Goal: Communication & Community: Answer question/provide support

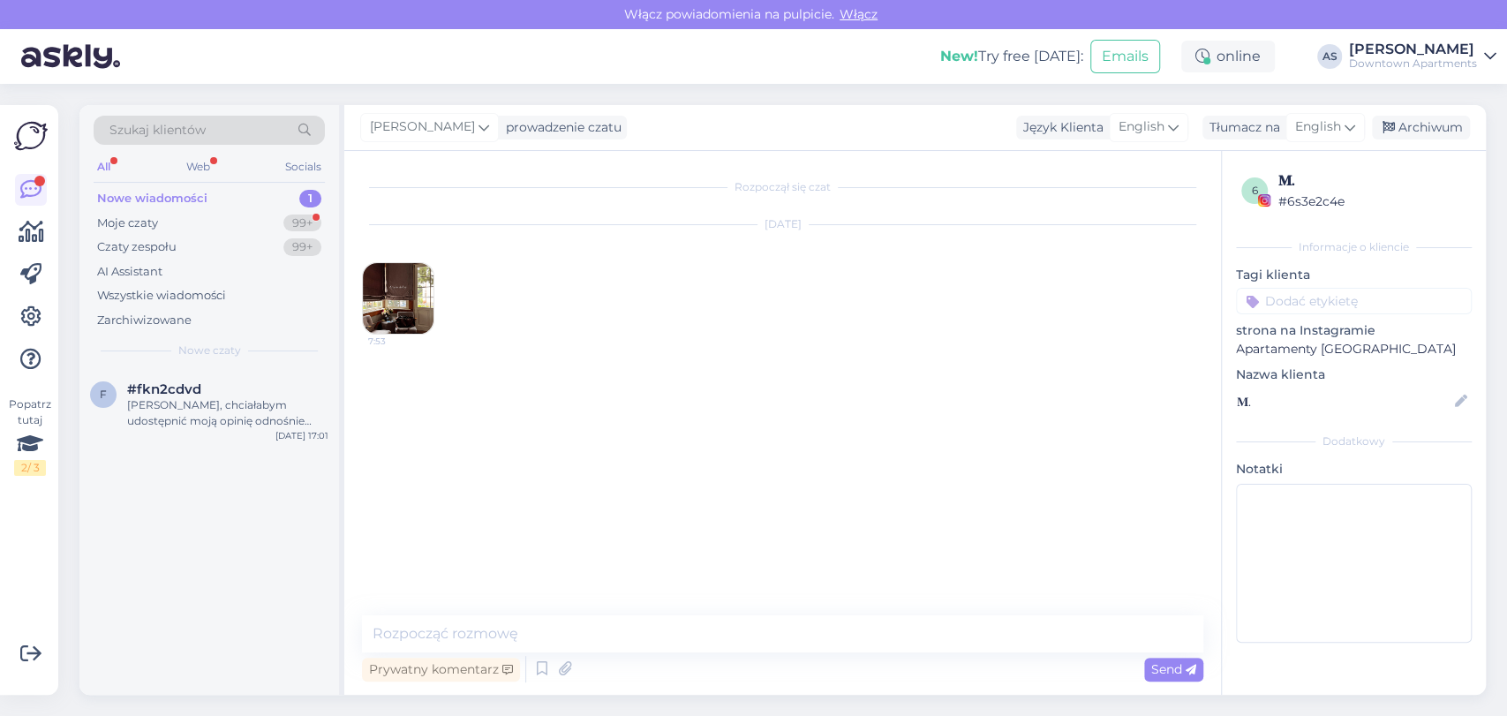
click at [174, 390] on span "#fkn2cdvd" at bounding box center [164, 389] width 74 height 16
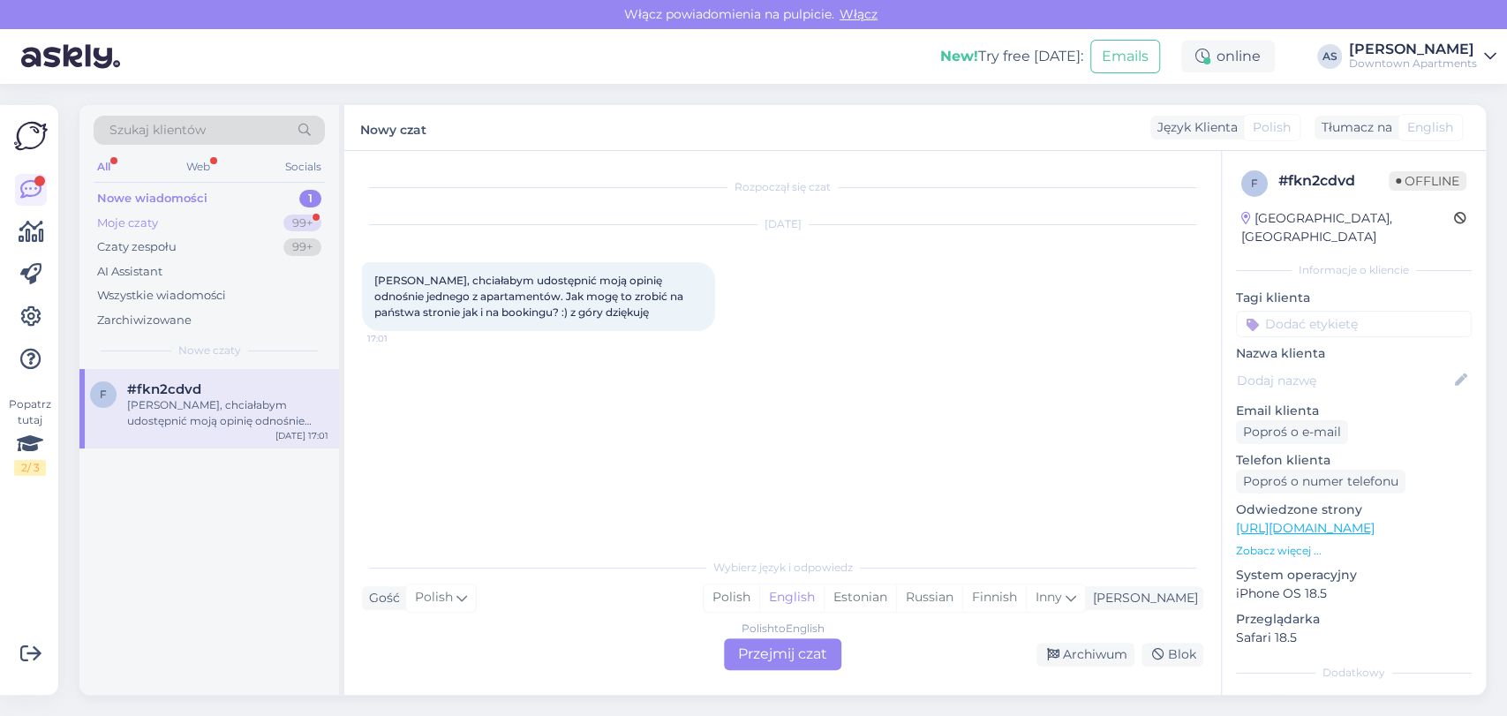
click at [205, 230] on div "Moje czaty 99+" at bounding box center [209, 223] width 231 height 25
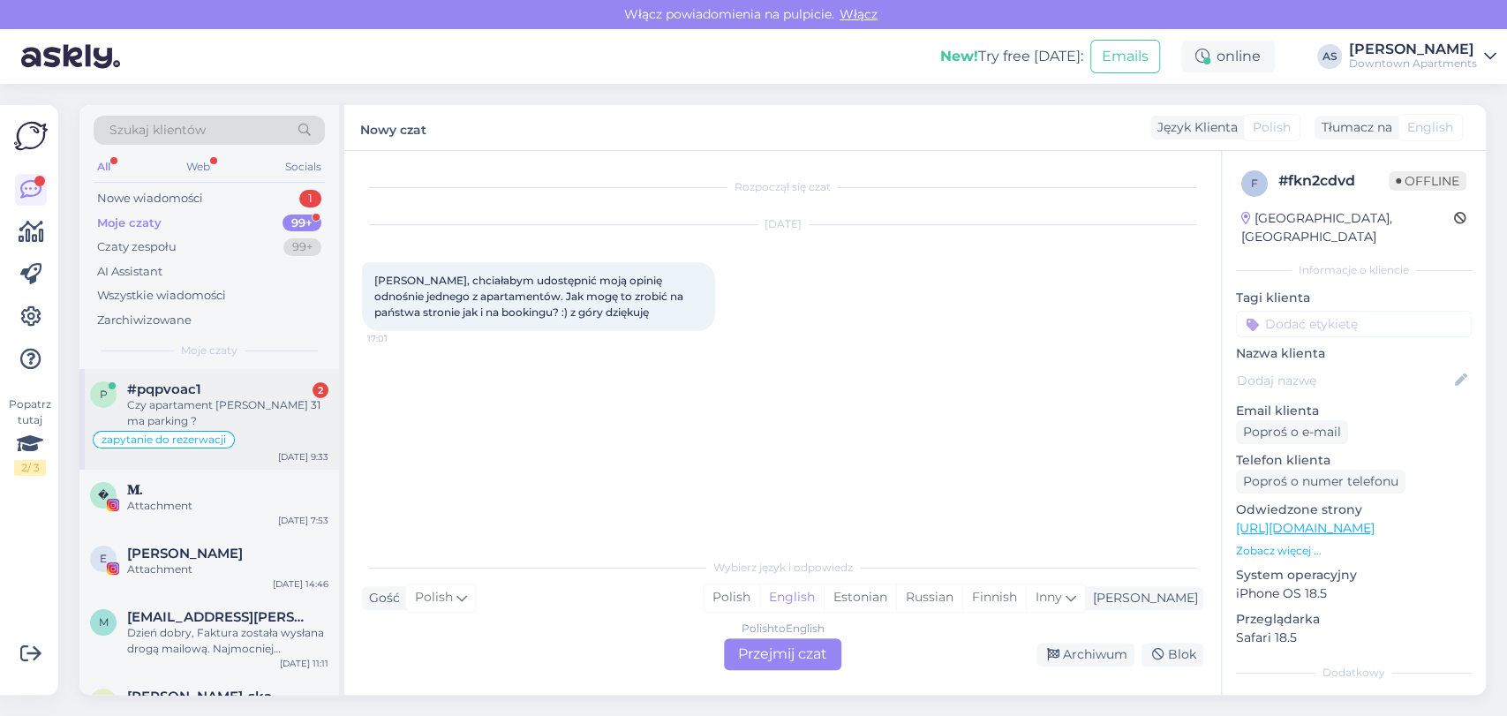
click at [230, 387] on div "#pqpvoac1 2" at bounding box center [227, 389] width 201 height 16
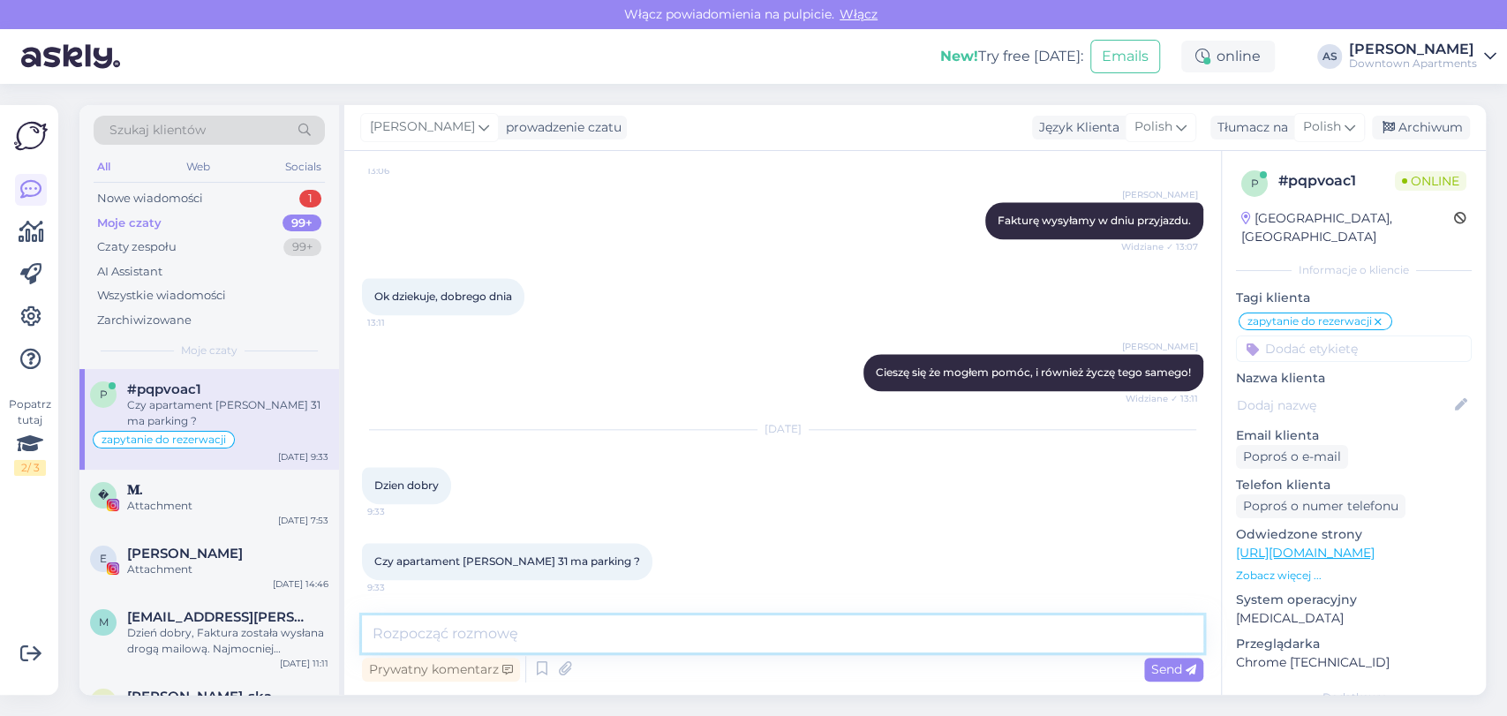
click at [875, 637] on textarea at bounding box center [782, 633] width 841 height 37
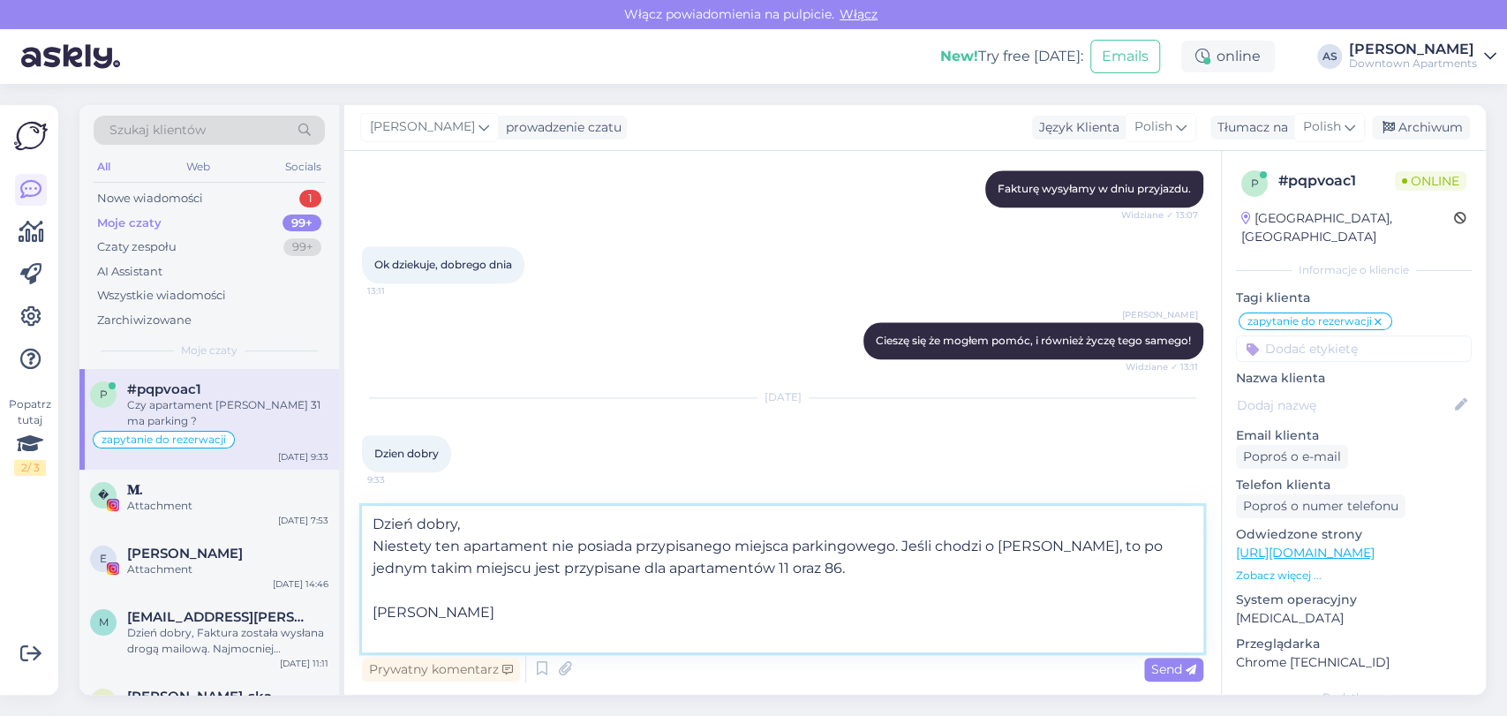
scroll to position [0, 0]
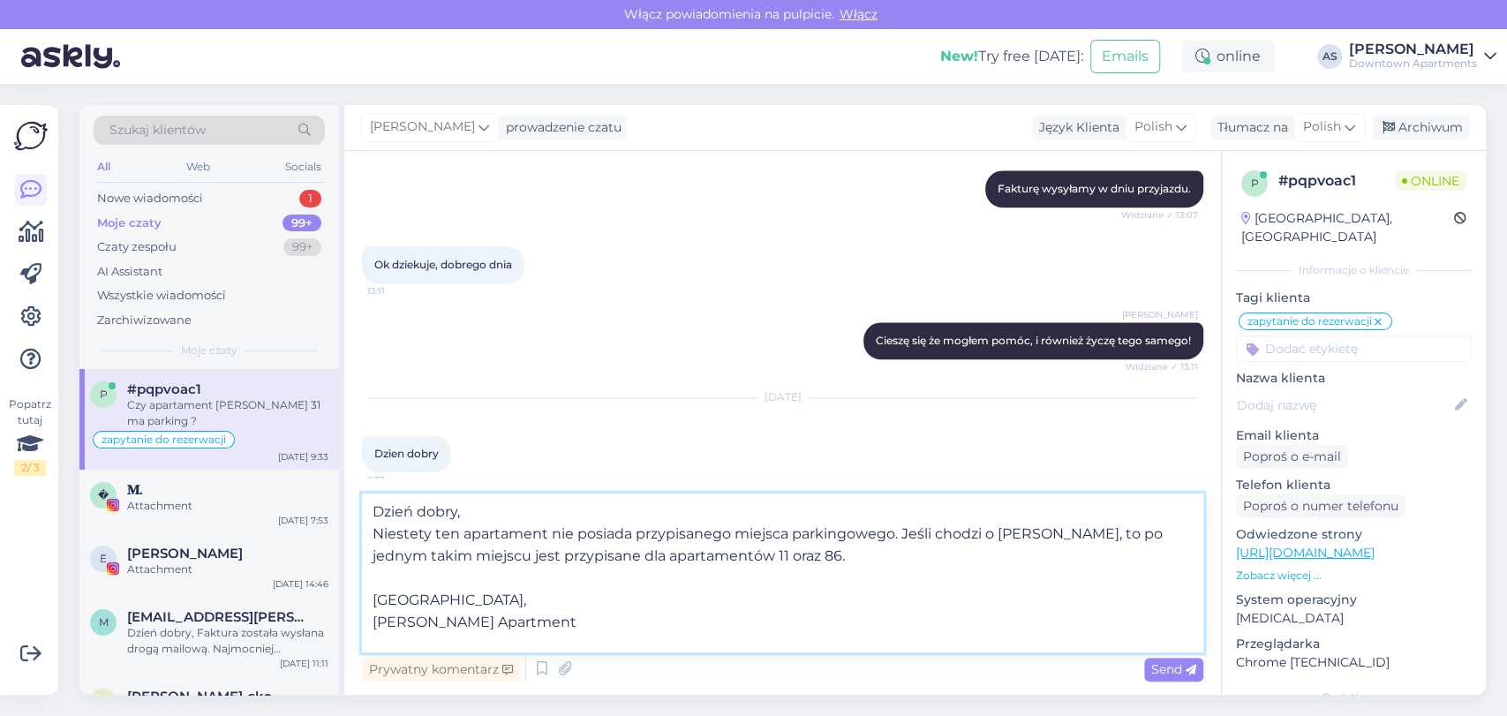
type textarea "Dzień dobry, Niestety ten apartament nie posiada przypisanego miejsca parkingow…"
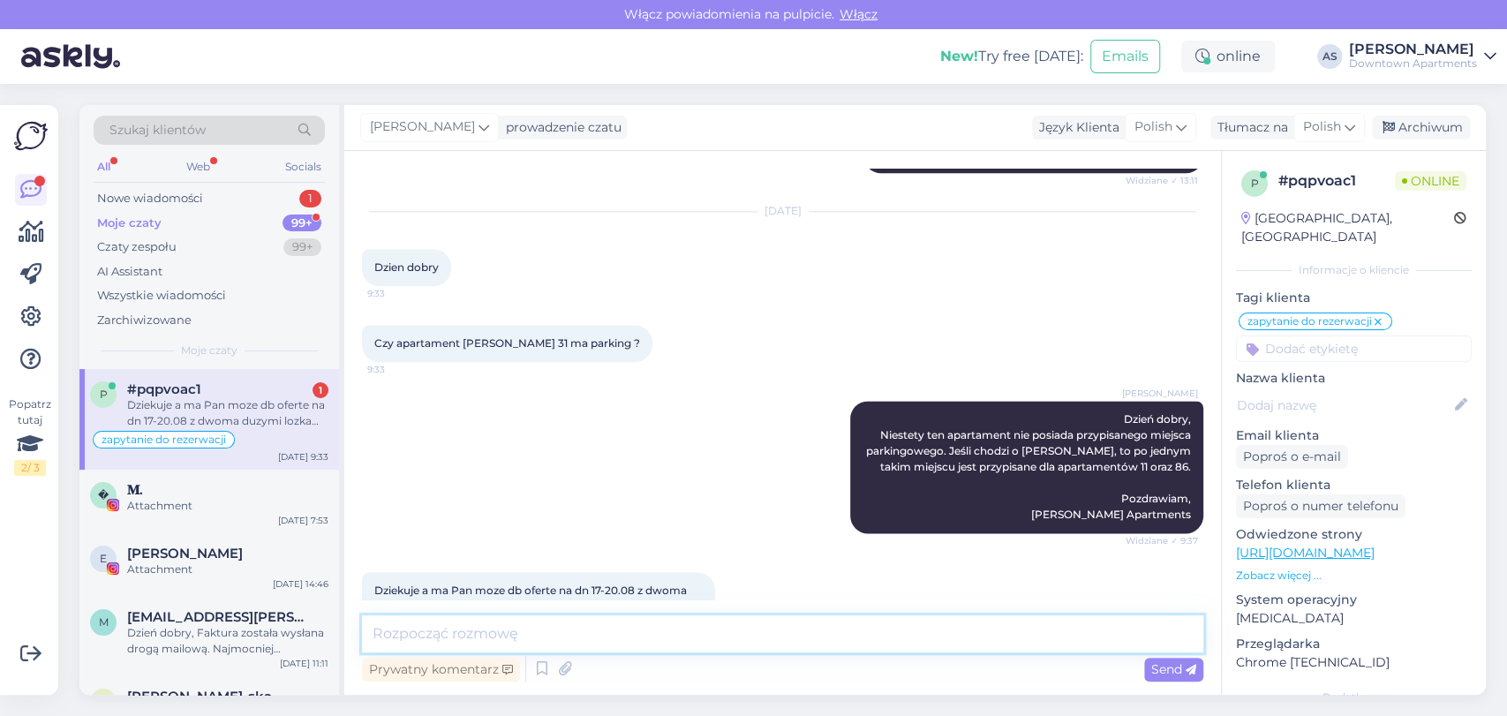
scroll to position [1575, 0]
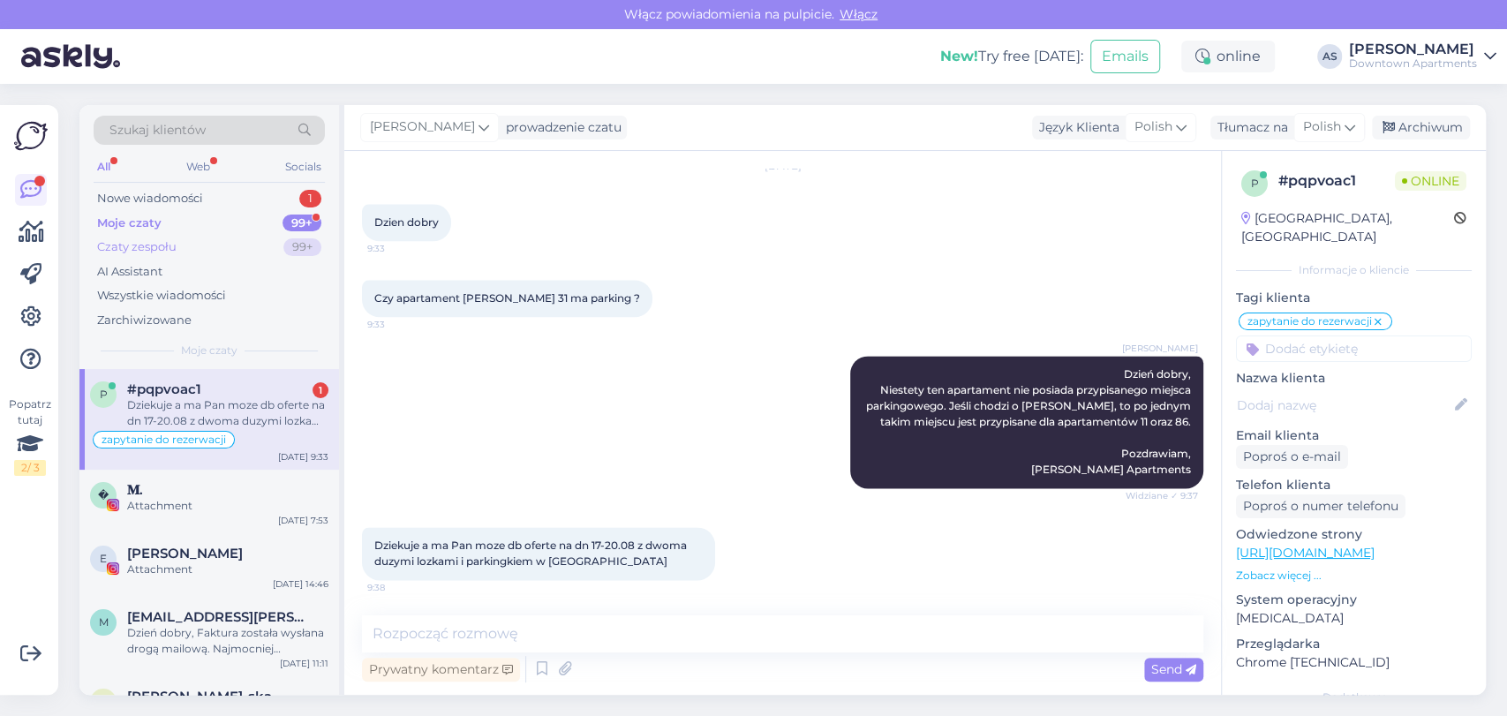
click at [271, 235] on div "Czaty zespołu 99+" at bounding box center [209, 247] width 231 height 25
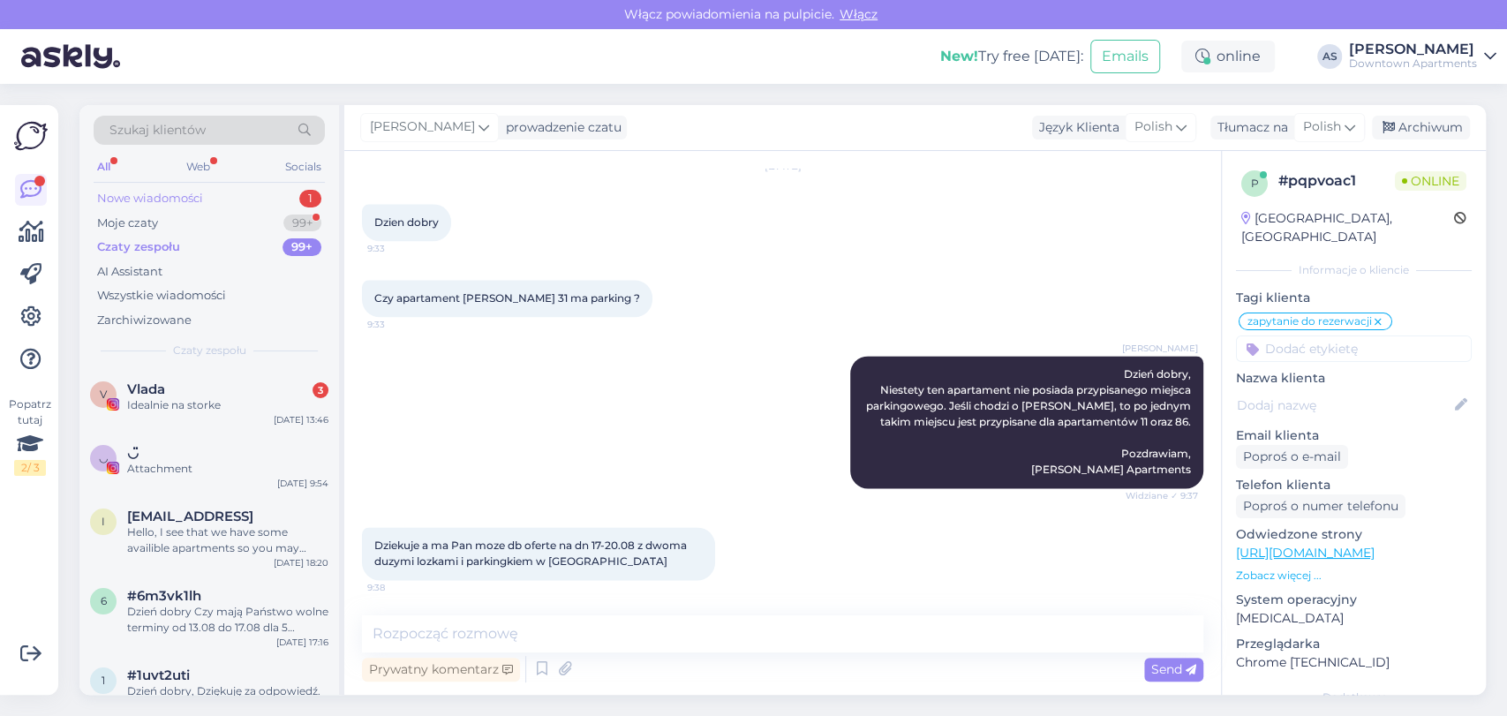
click at [264, 199] on div "Nowe wiadomości 1" at bounding box center [209, 198] width 231 height 25
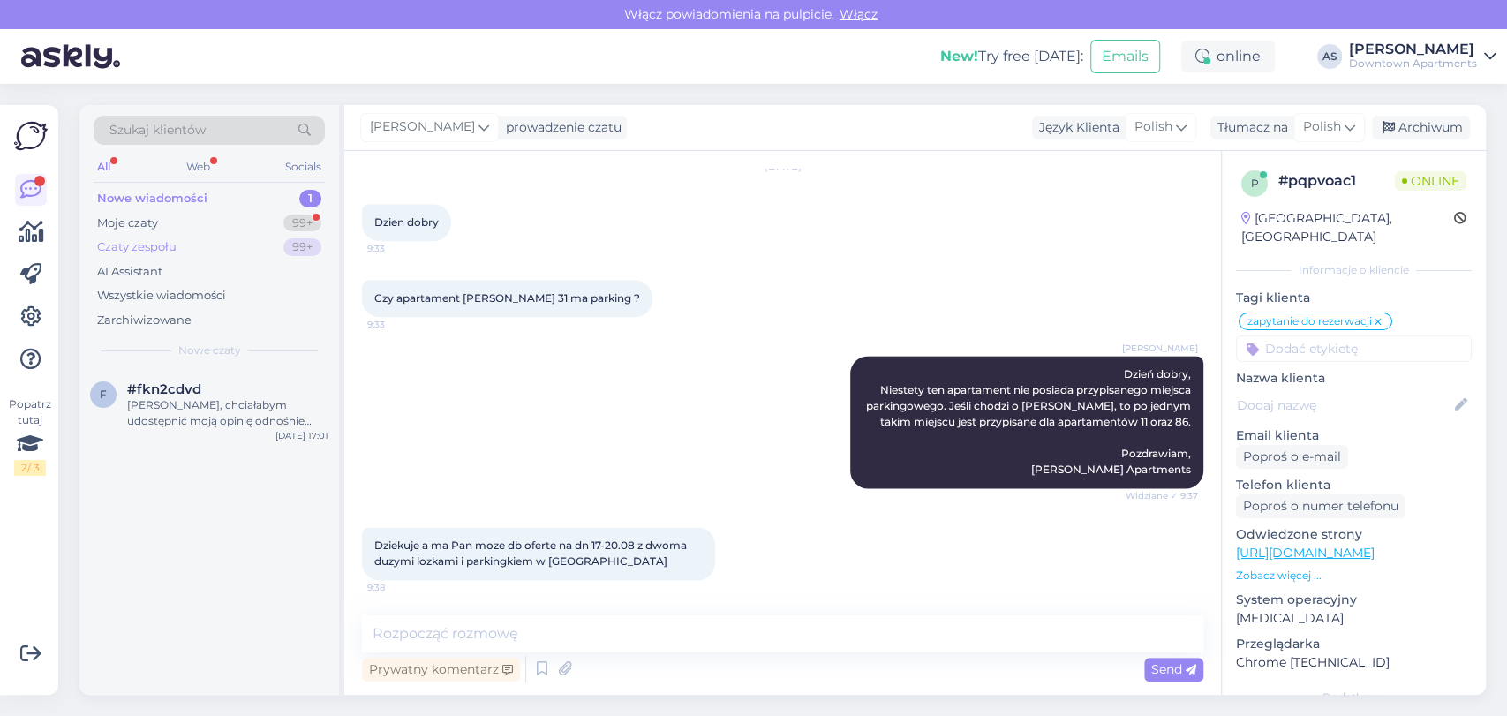
click at [244, 256] on div "Czaty zespołu 99+" at bounding box center [209, 247] width 231 height 25
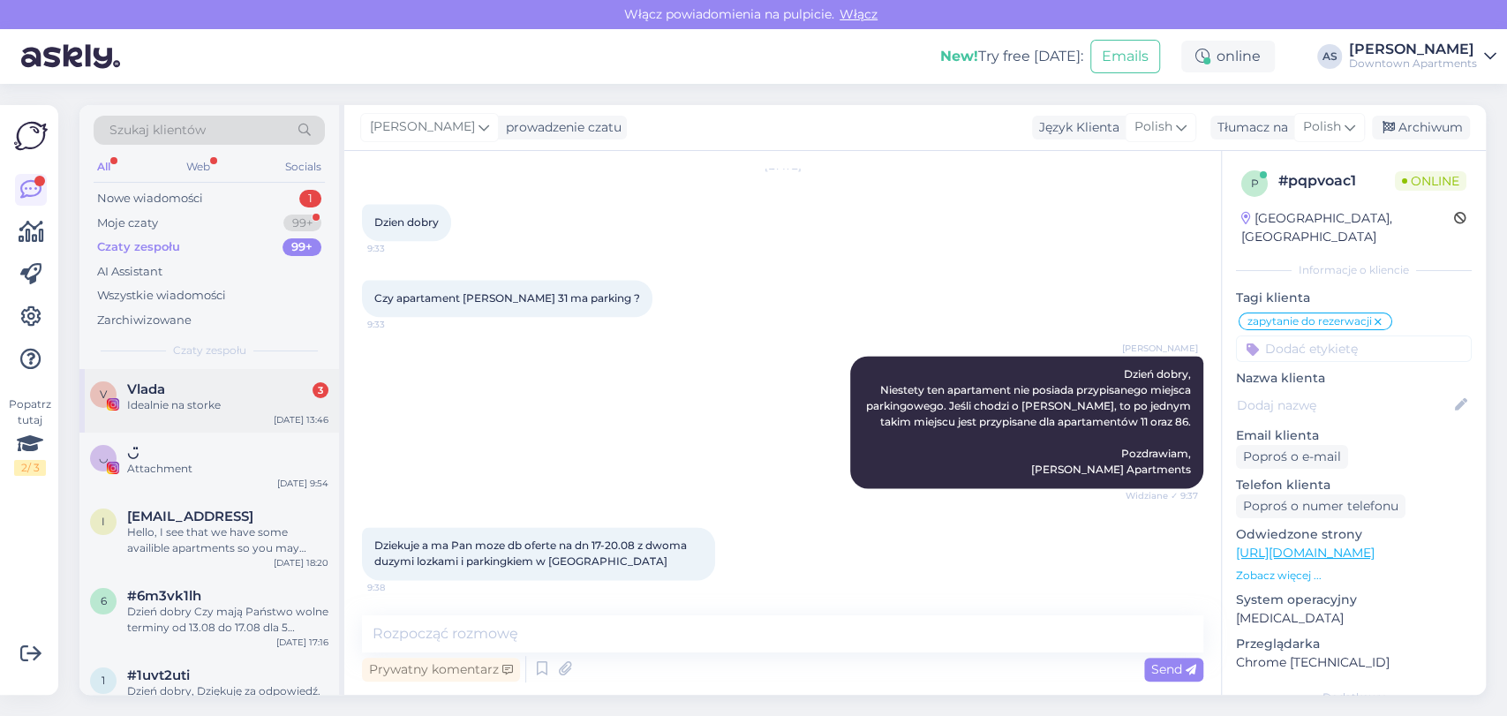
click at [194, 428] on div "V Vlada 3 Idealnie na storke [DATE] 13:46" at bounding box center [208, 401] width 259 height 64
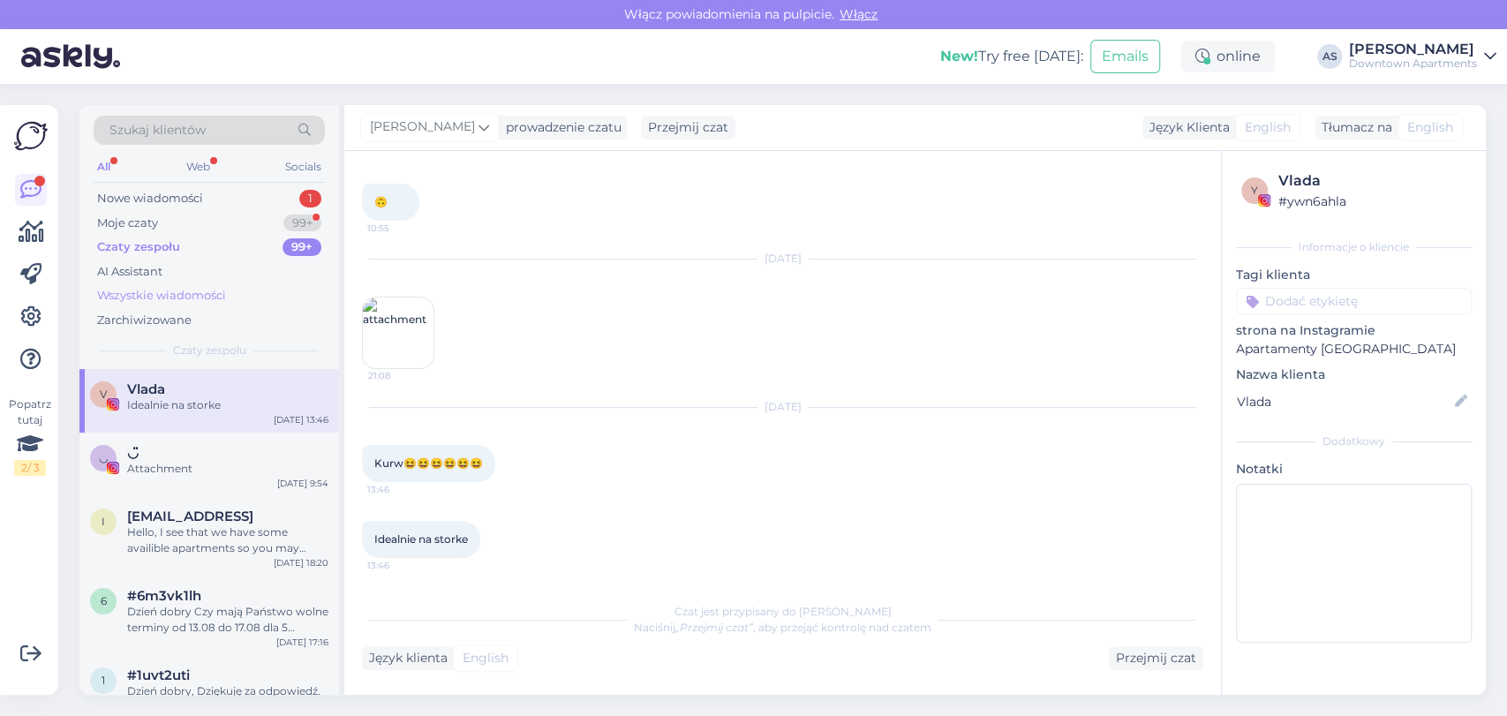
click at [205, 285] on div "Wszystkie wiadomości" at bounding box center [209, 295] width 231 height 25
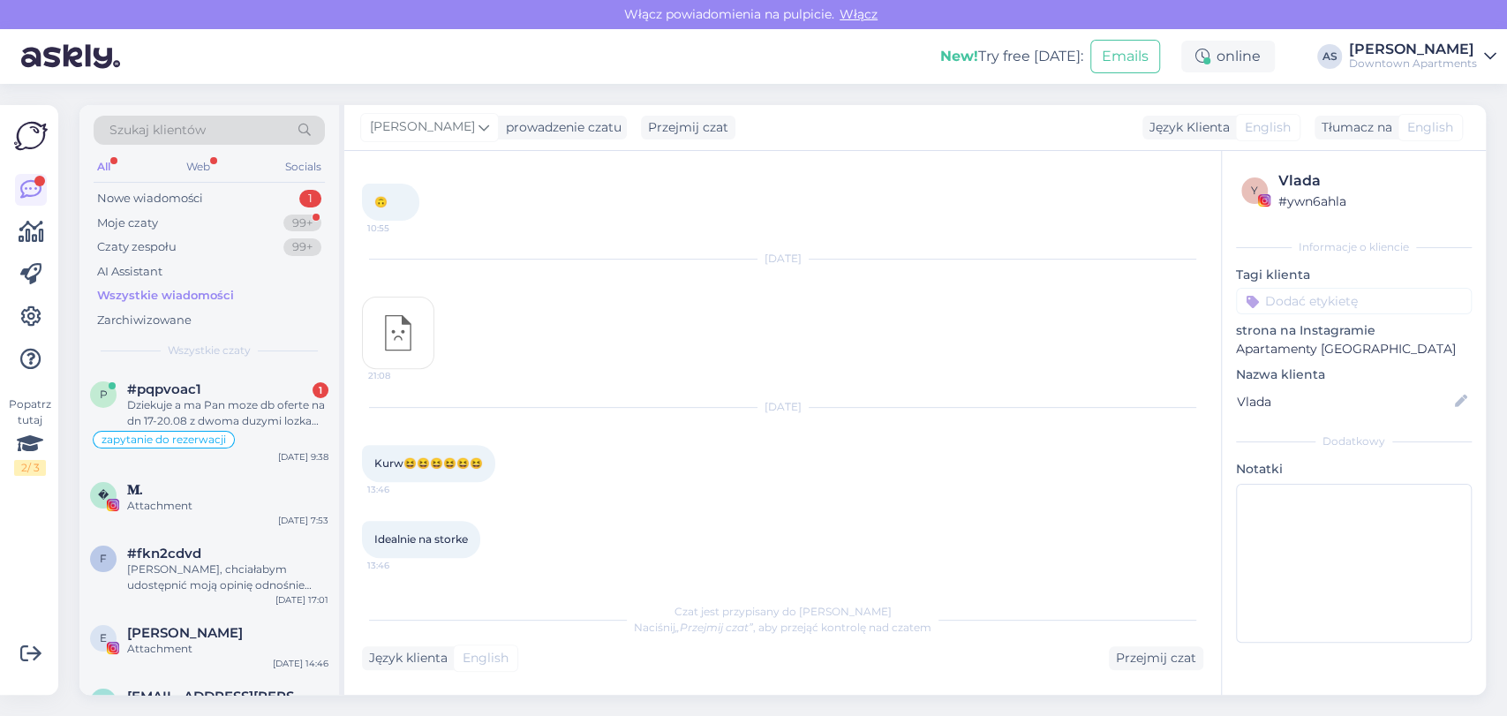
scroll to position [9706, 0]
click at [162, 395] on span "#pqpvoac1" at bounding box center [164, 389] width 74 height 16
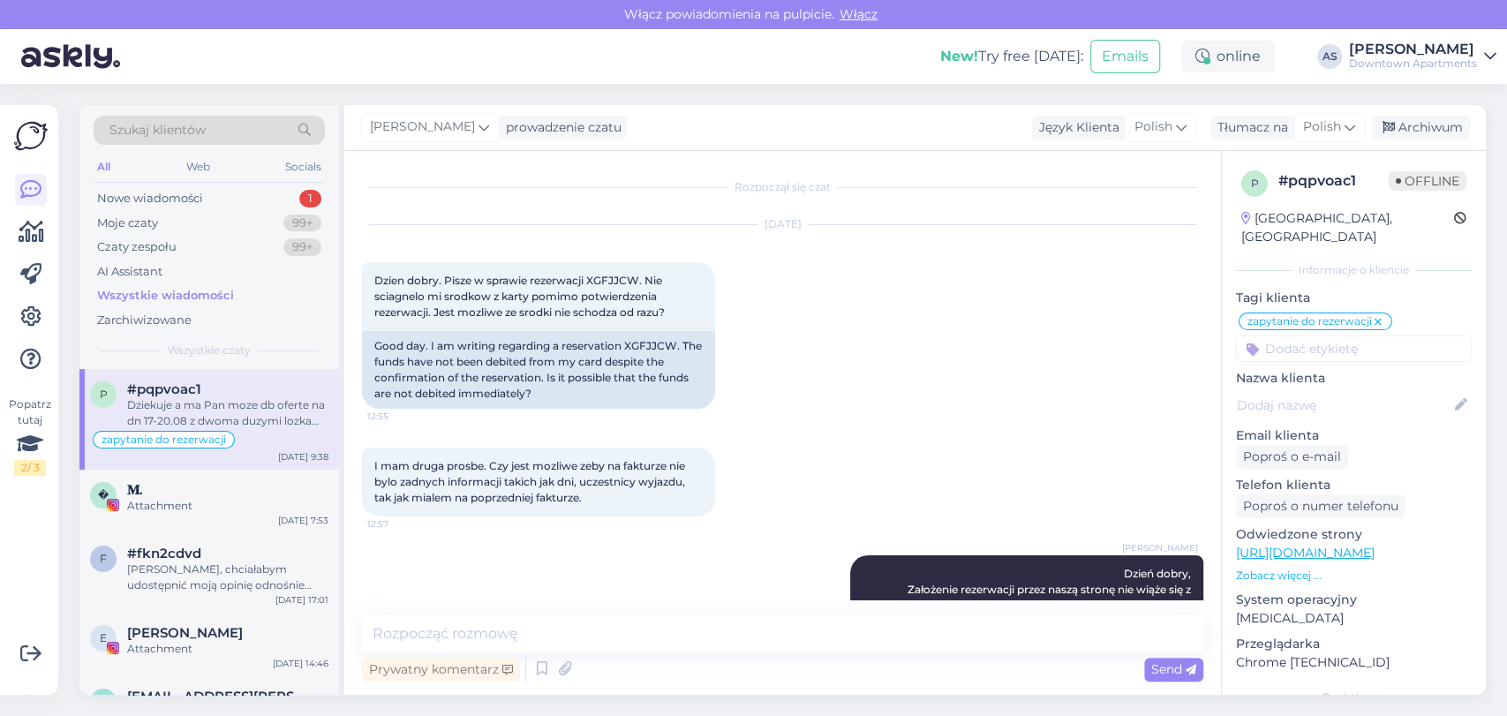
scroll to position [1575, 0]
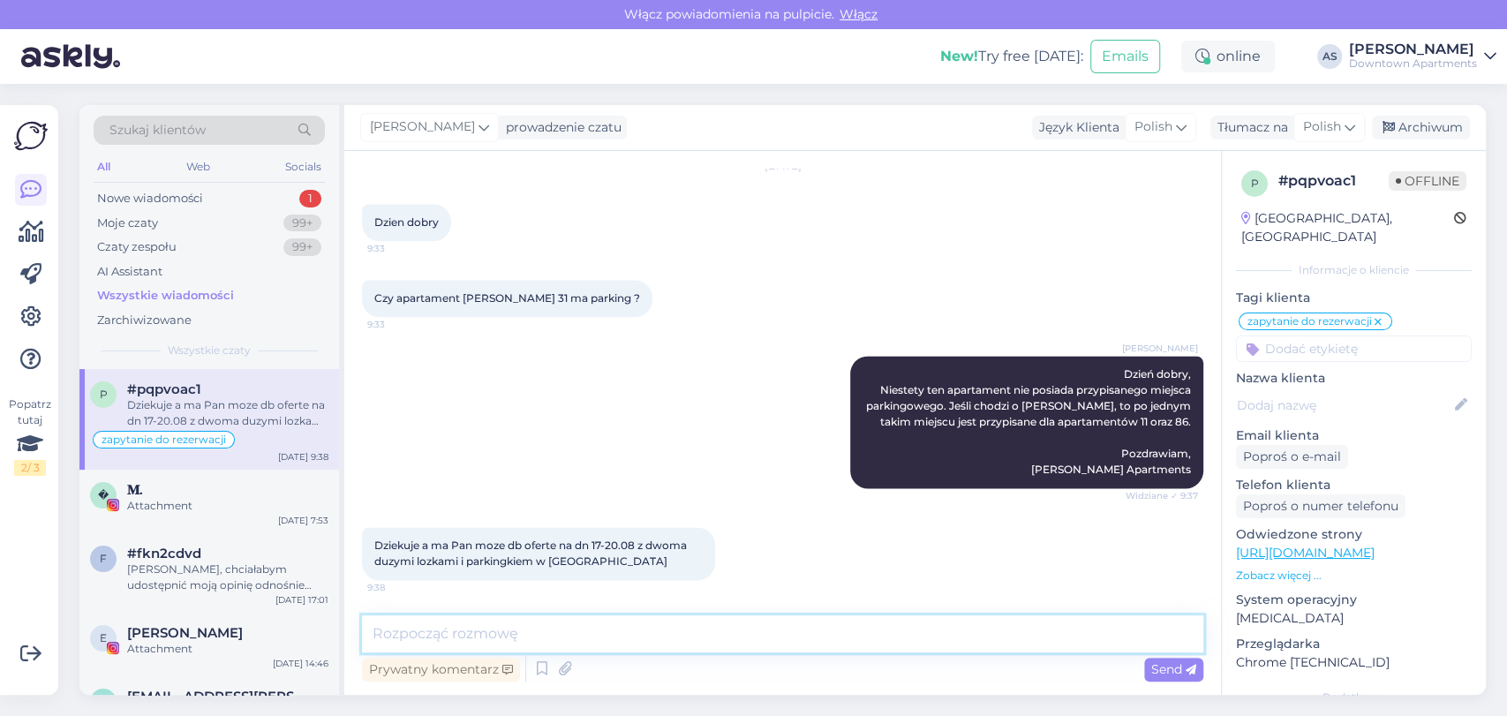
click at [650, 626] on textarea at bounding box center [782, 633] width 841 height 37
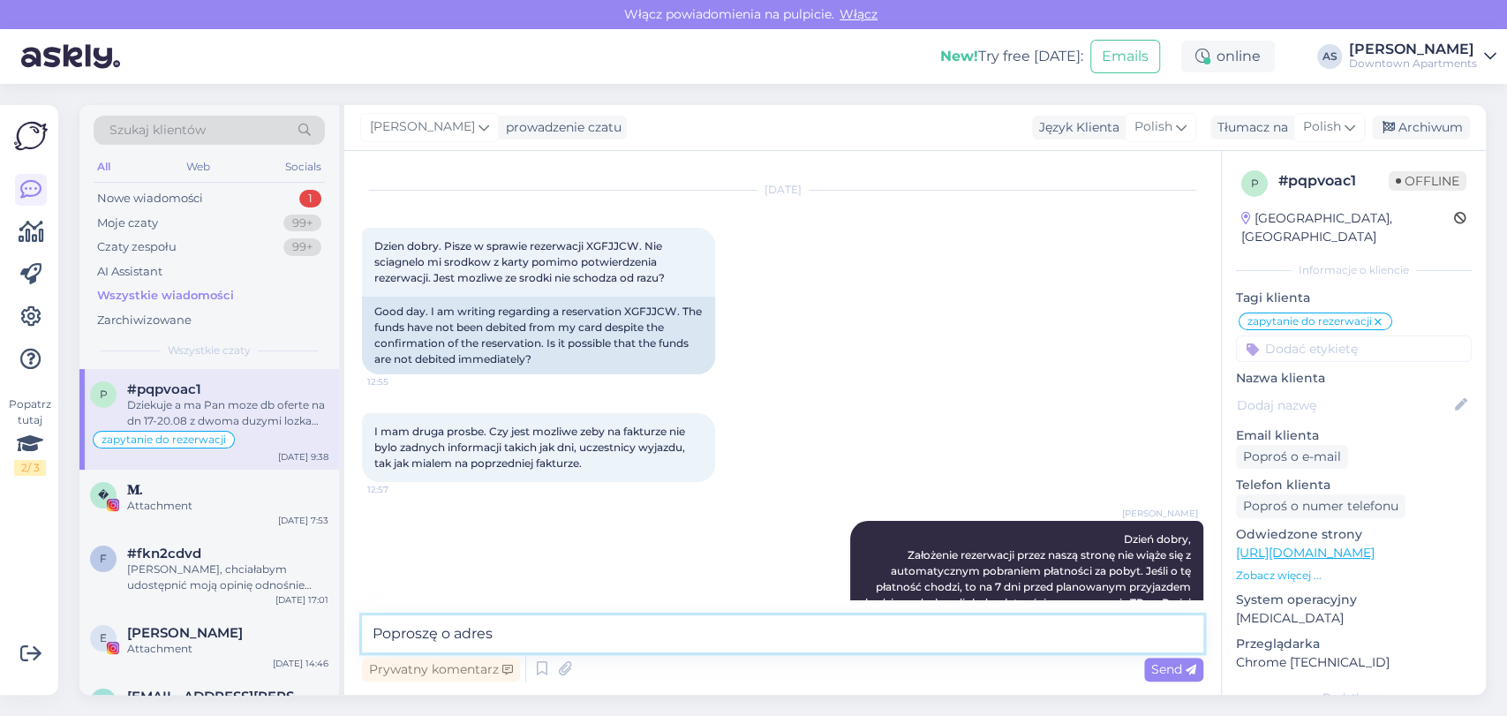
scroll to position [0, 0]
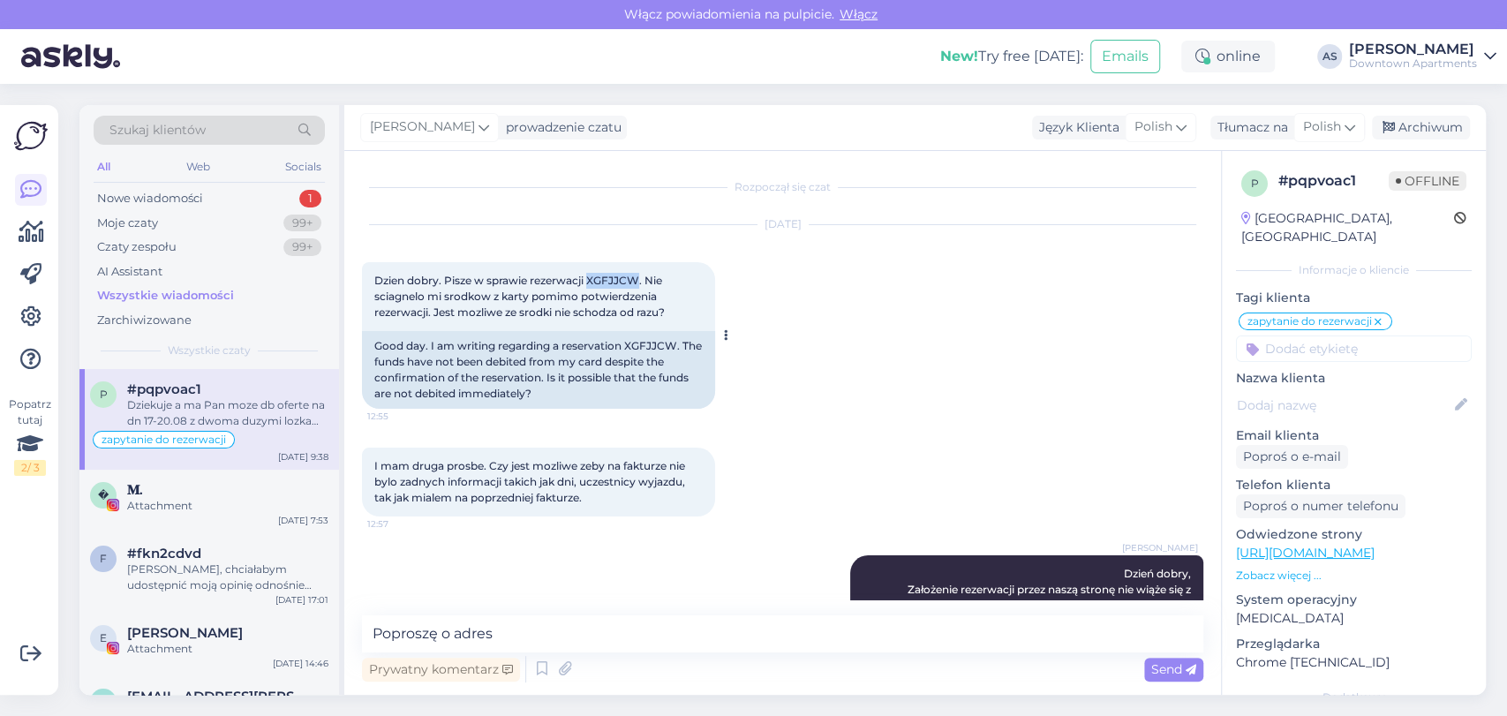
drag, startPoint x: 588, startPoint y: 275, endPoint x: 639, endPoint y: 282, distance: 51.6
click at [639, 282] on span "Dzien dobry. Pisze w sprawie rezerwacji XGFJJCW. Nie sciagnelo mi srodkow z kar…" at bounding box center [519, 296] width 290 height 45
copy span "XGFJJCW"
click at [777, 632] on textarea "Poproszę o adres" at bounding box center [782, 633] width 841 height 37
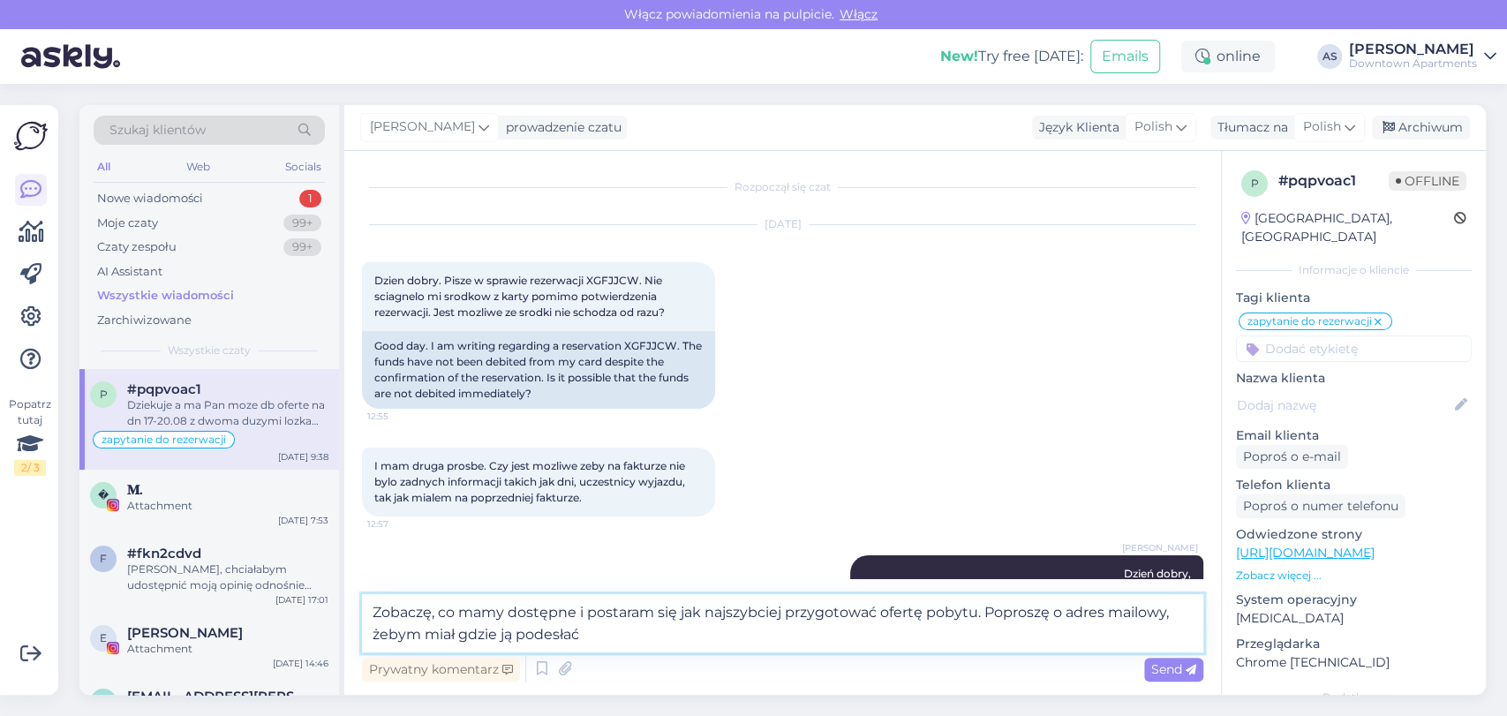
click at [875, 630] on textarea "Zobaczę, co mamy dostępne i postaram się jak najszybciej przygotować ofertę pob…" at bounding box center [782, 623] width 841 height 58
type textarea "Zobaczę, co mamy dostępne i postaram się jak najszybciej przygotować ofertę pob…"
click at [1175, 672] on span "Send" at bounding box center [1173, 669] width 45 height 16
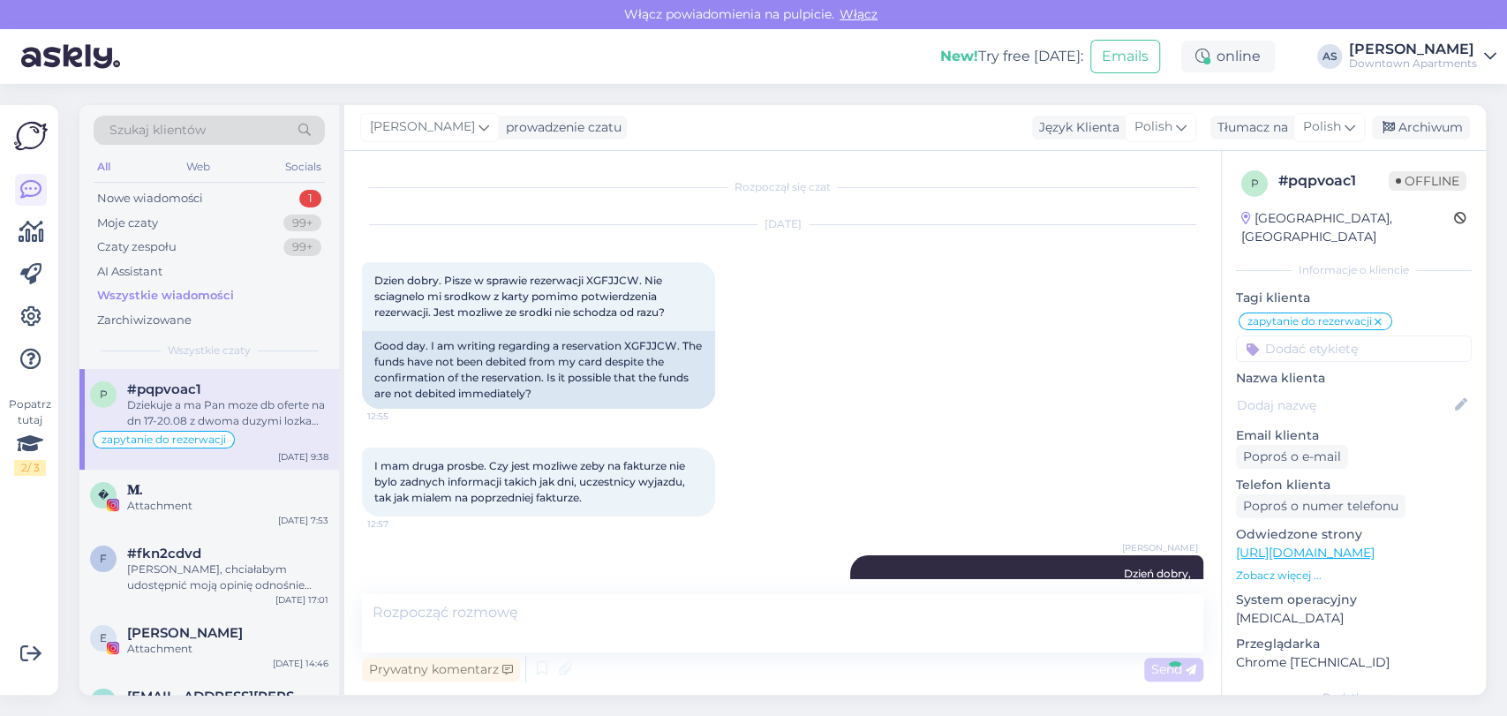
scroll to position [1684, 0]
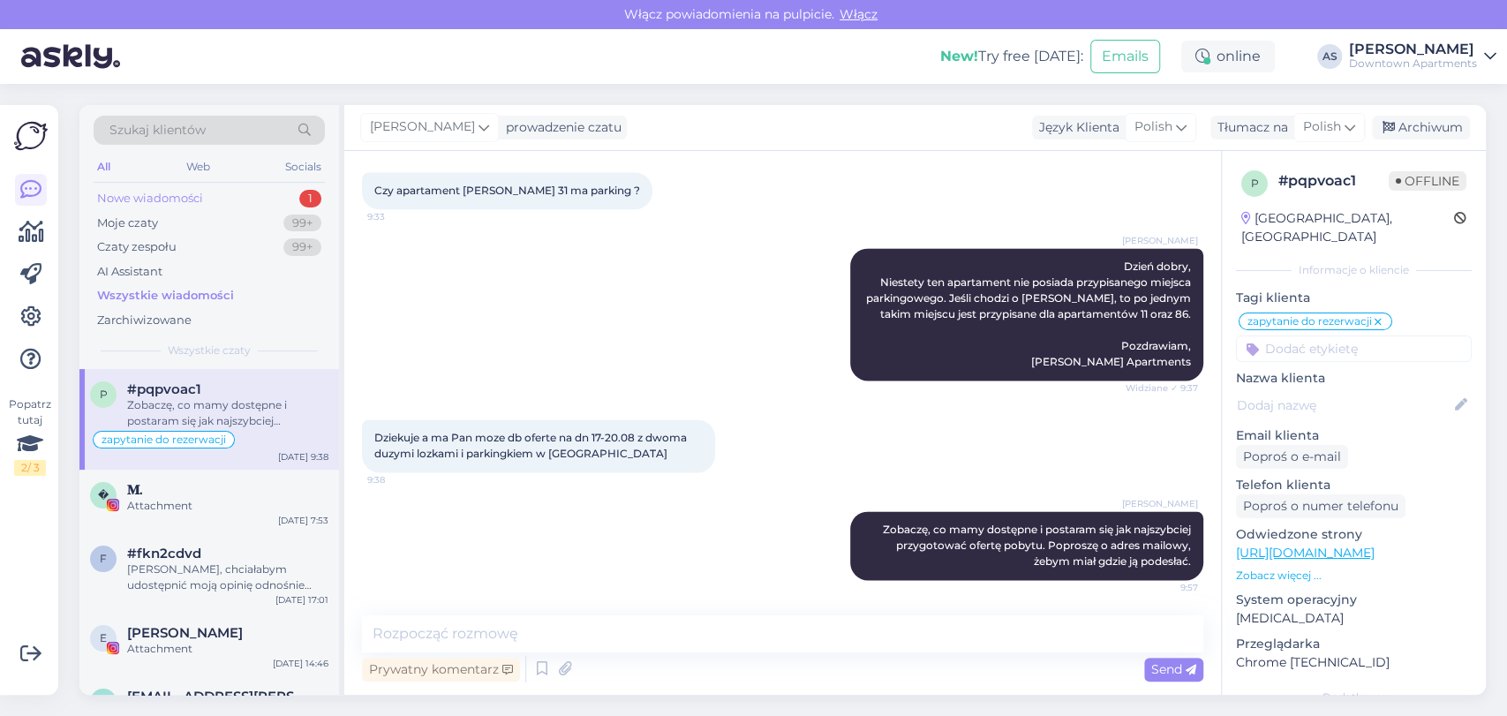
click at [223, 198] on div "Nowe wiadomości 1" at bounding box center [209, 198] width 231 height 25
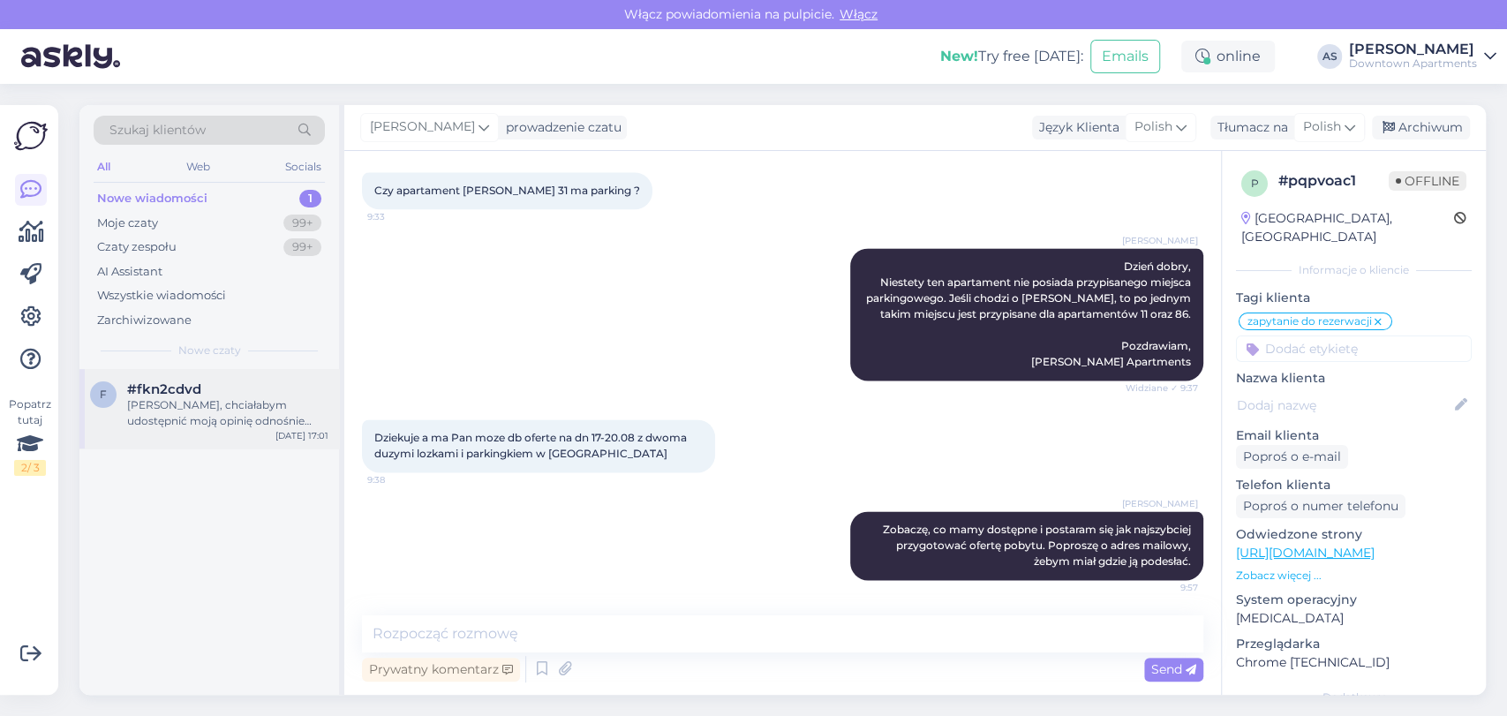
click at [198, 432] on div "f #fkn2cdvd Witam, chciałabym udostępnić moją opinię odnośnie jednego z apartam…" at bounding box center [208, 408] width 259 height 79
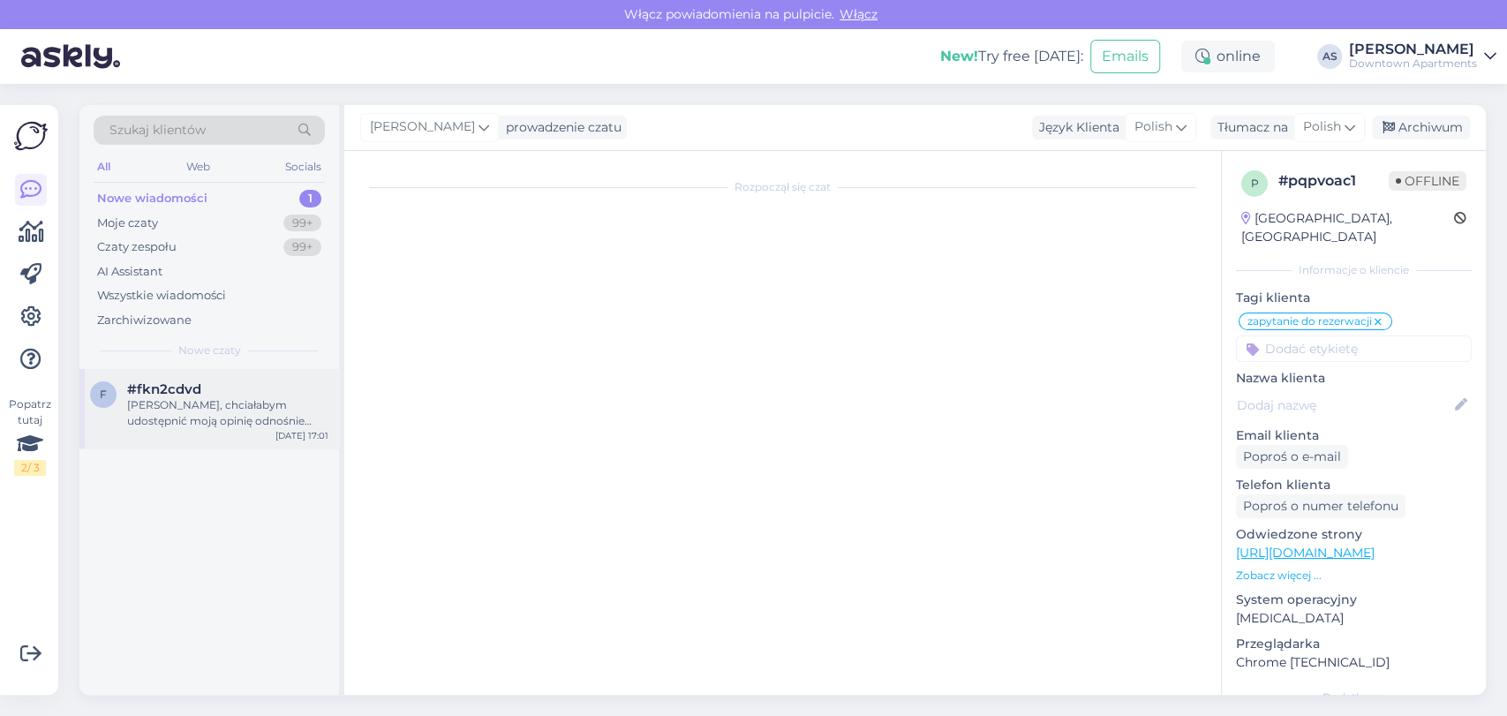
scroll to position [0, 0]
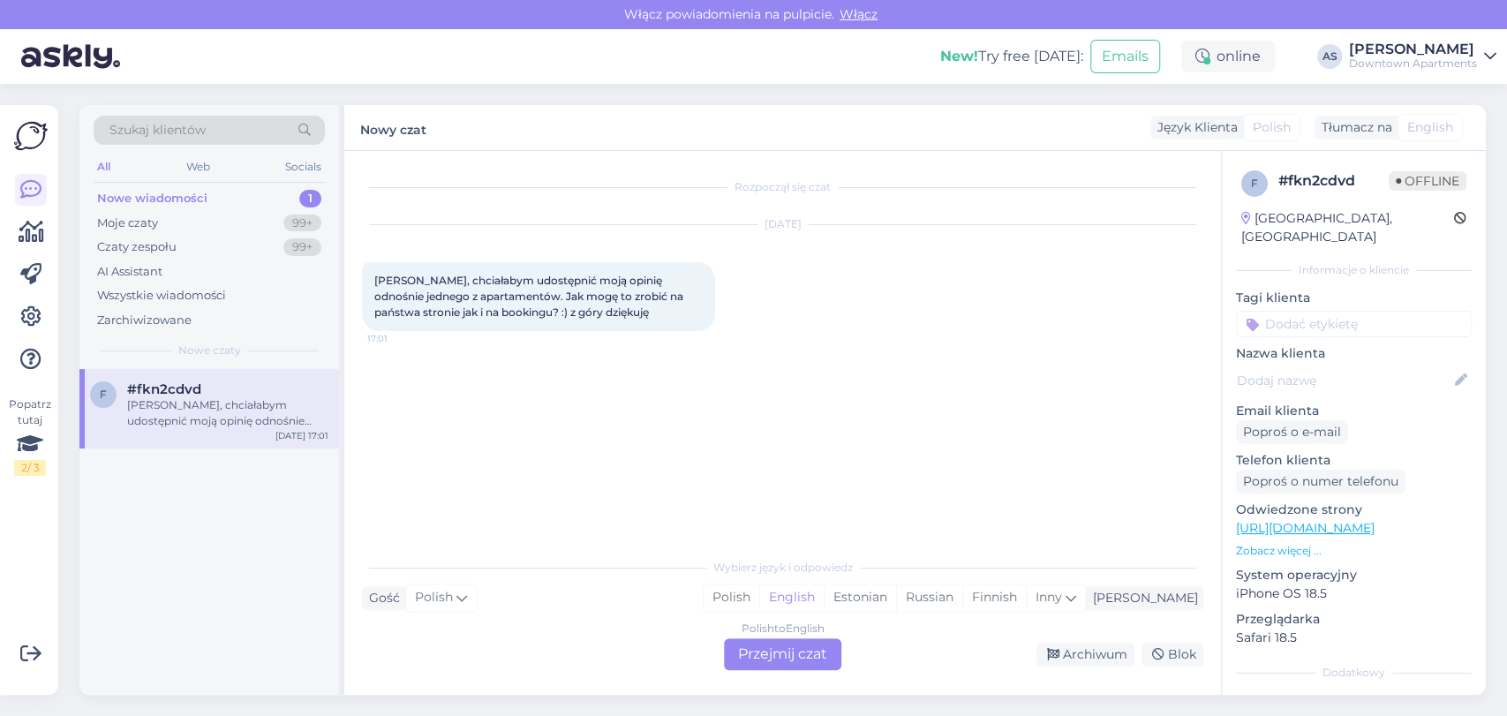
click at [759, 650] on div "Polish to English Przejmij czat" at bounding box center [782, 654] width 117 height 32
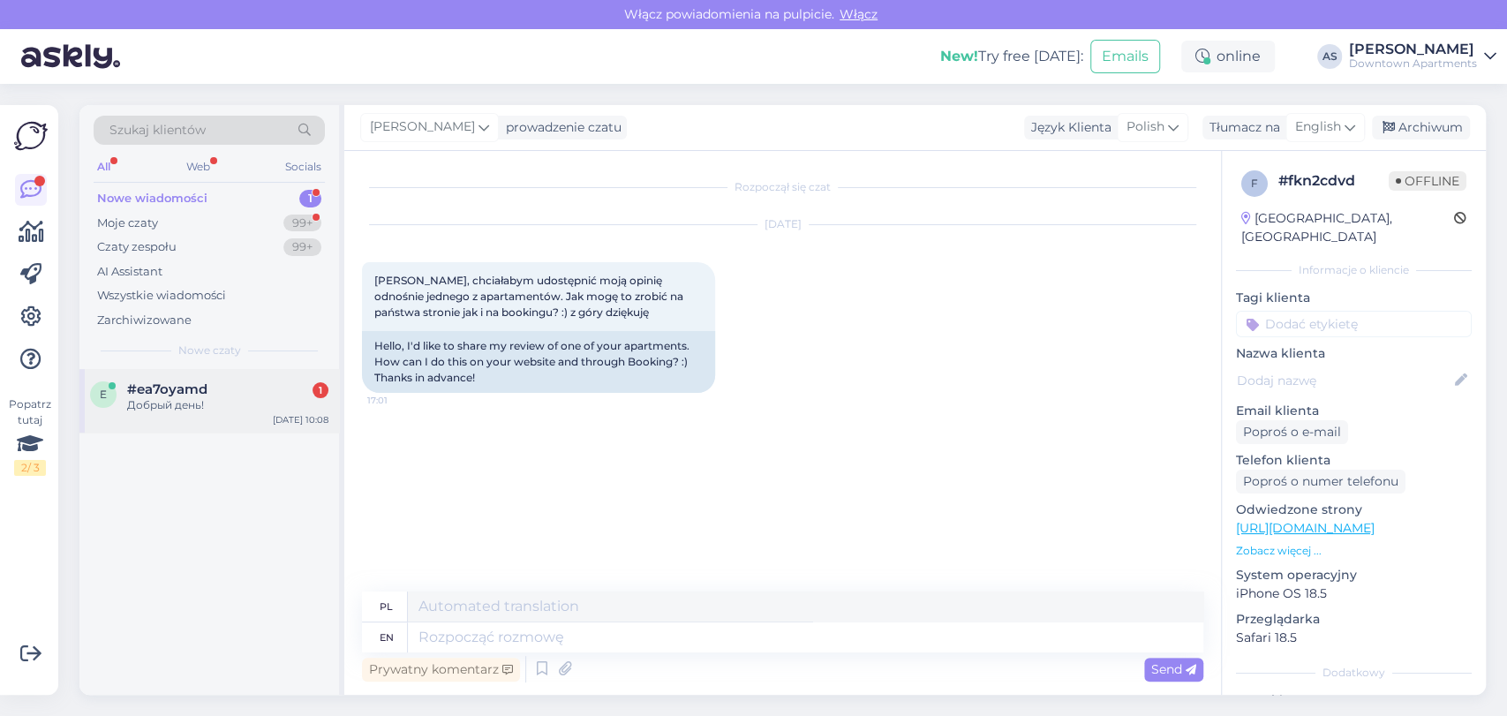
click at [228, 414] on div "e #ea7oyamd 1 Добрый день! [DATE] 10:08" at bounding box center [208, 401] width 259 height 64
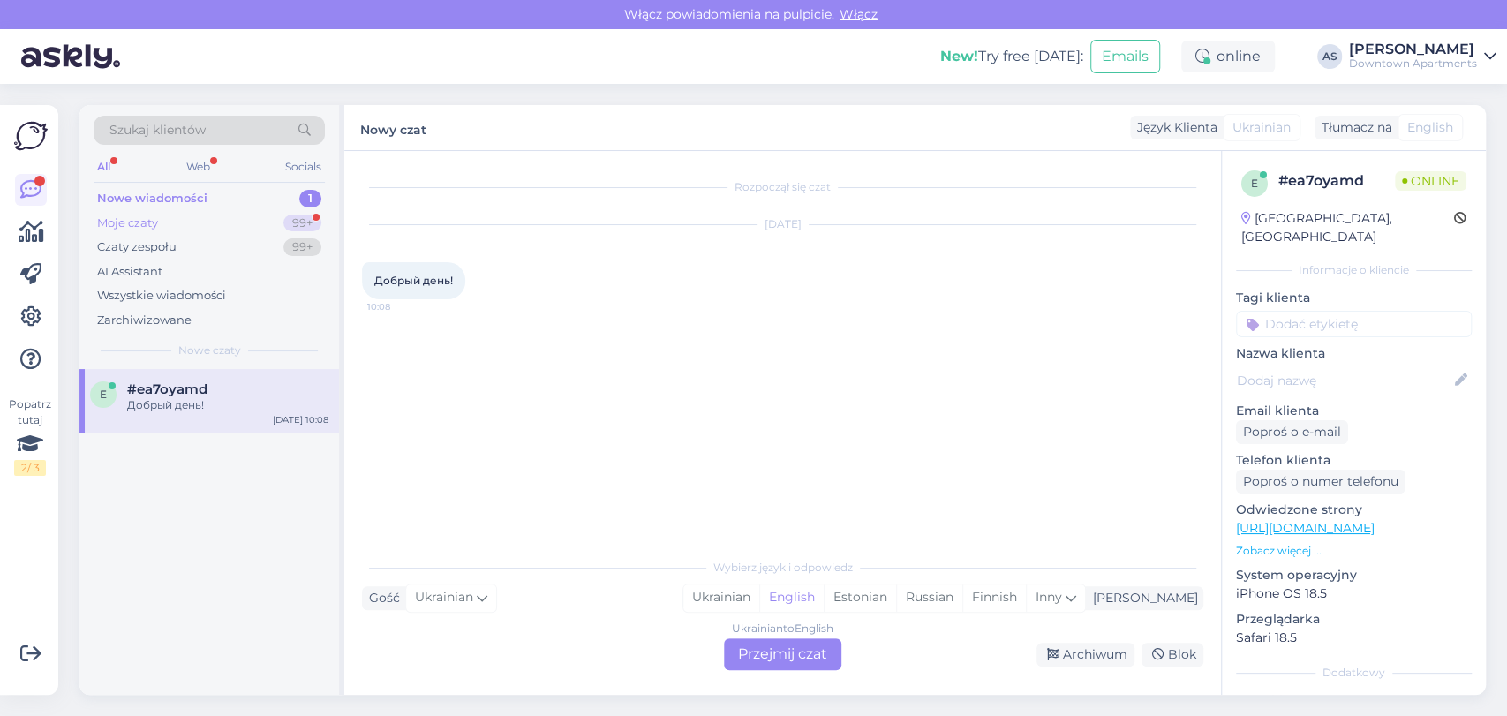
click at [214, 211] on div "Moje czaty 99+" at bounding box center [209, 223] width 231 height 25
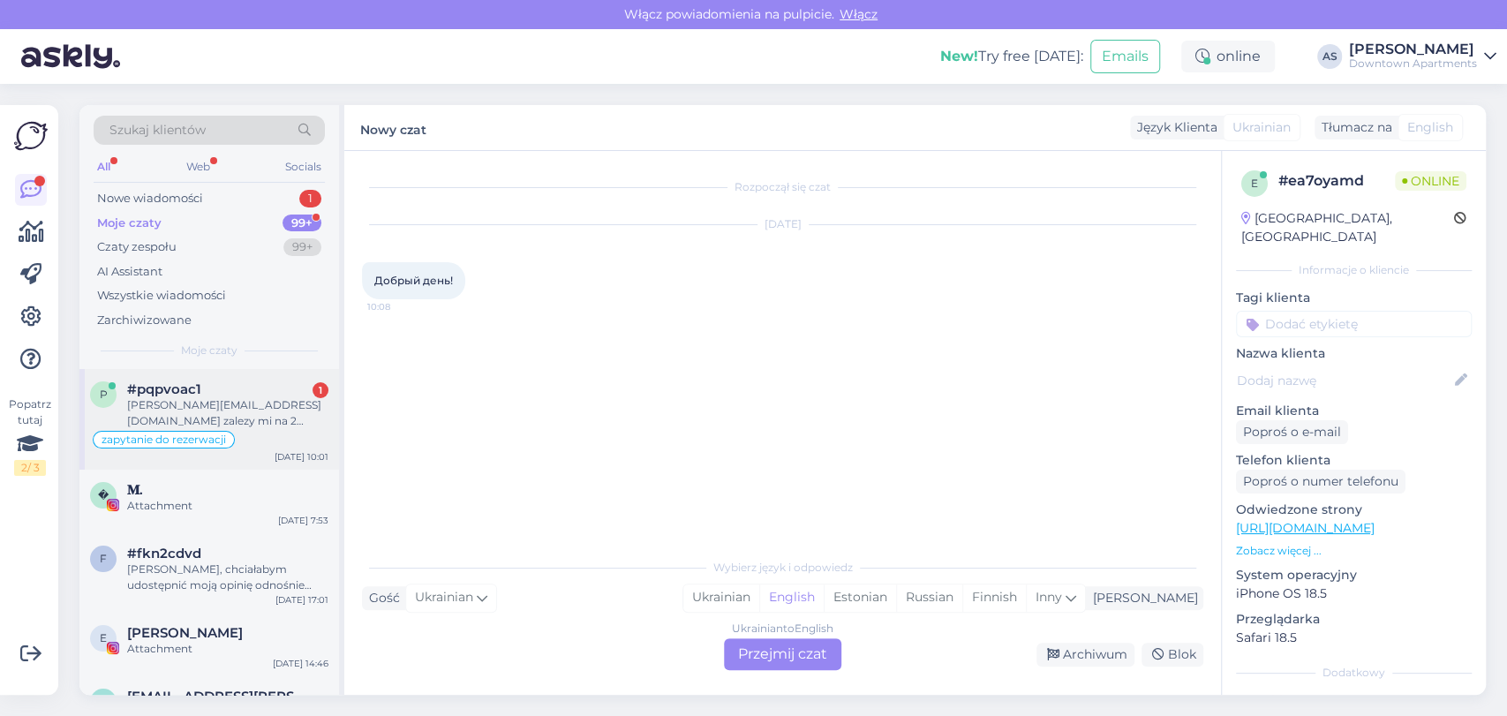
click at [195, 404] on div "[PERSON_NAME][EMAIL_ADDRESS][DOMAIN_NAME] zalezy mi na 2 wygodnych lozkach (4 o…" at bounding box center [227, 413] width 201 height 32
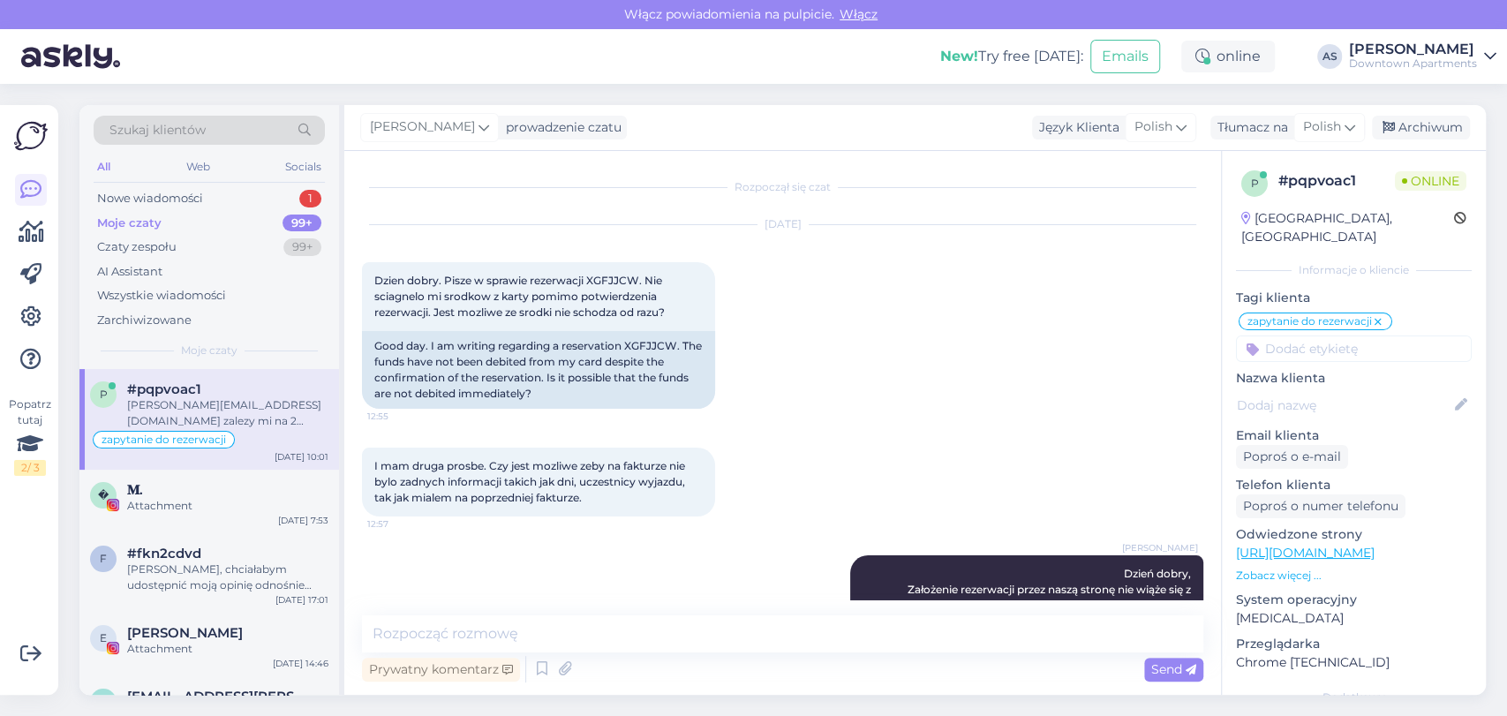
scroll to position [1776, 0]
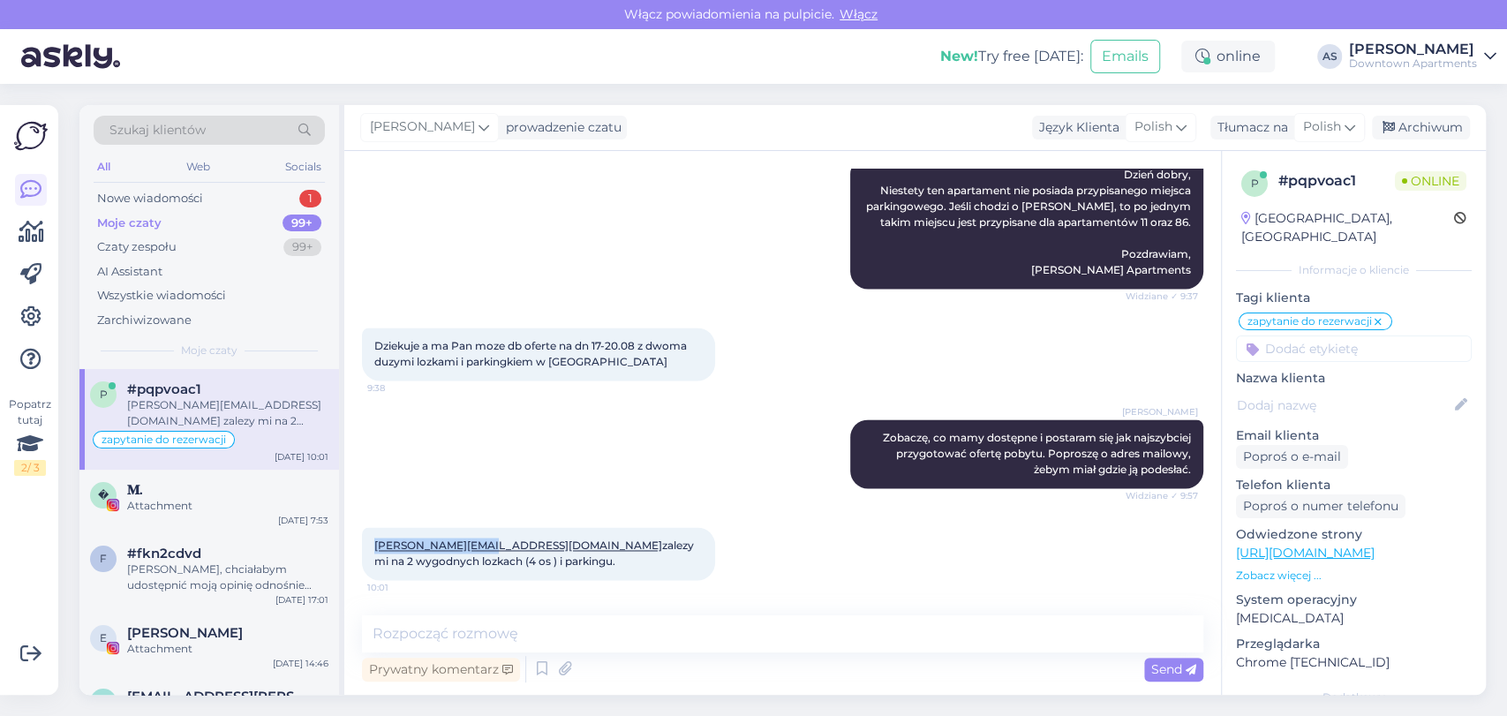
drag, startPoint x: 368, startPoint y: 543, endPoint x: 486, endPoint y: 536, distance: 118.5
click at [486, 536] on div "[PERSON_NAME][EMAIL_ADDRESS][DOMAIN_NAME] zalezy mi na 2 wygodnych lozkach (4 o…" at bounding box center [538, 553] width 353 height 53
copy link "[PERSON_NAME][EMAIL_ADDRESS][DOMAIN_NAME]"
click at [793, 644] on textarea at bounding box center [782, 633] width 841 height 37
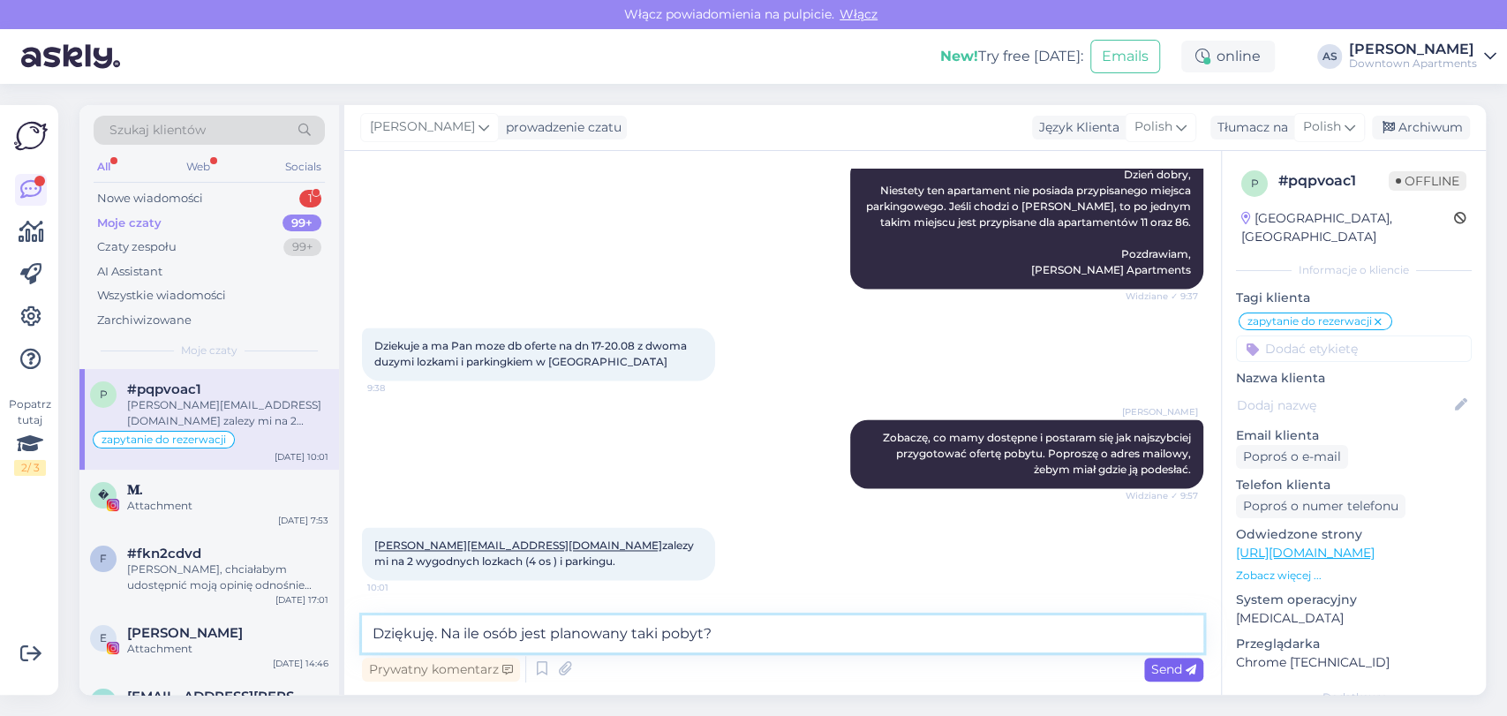
type textarea "Dziękuję. Na ile osób jest planowany taki pobyt?"
click at [1158, 668] on span "Send" at bounding box center [1173, 669] width 45 height 16
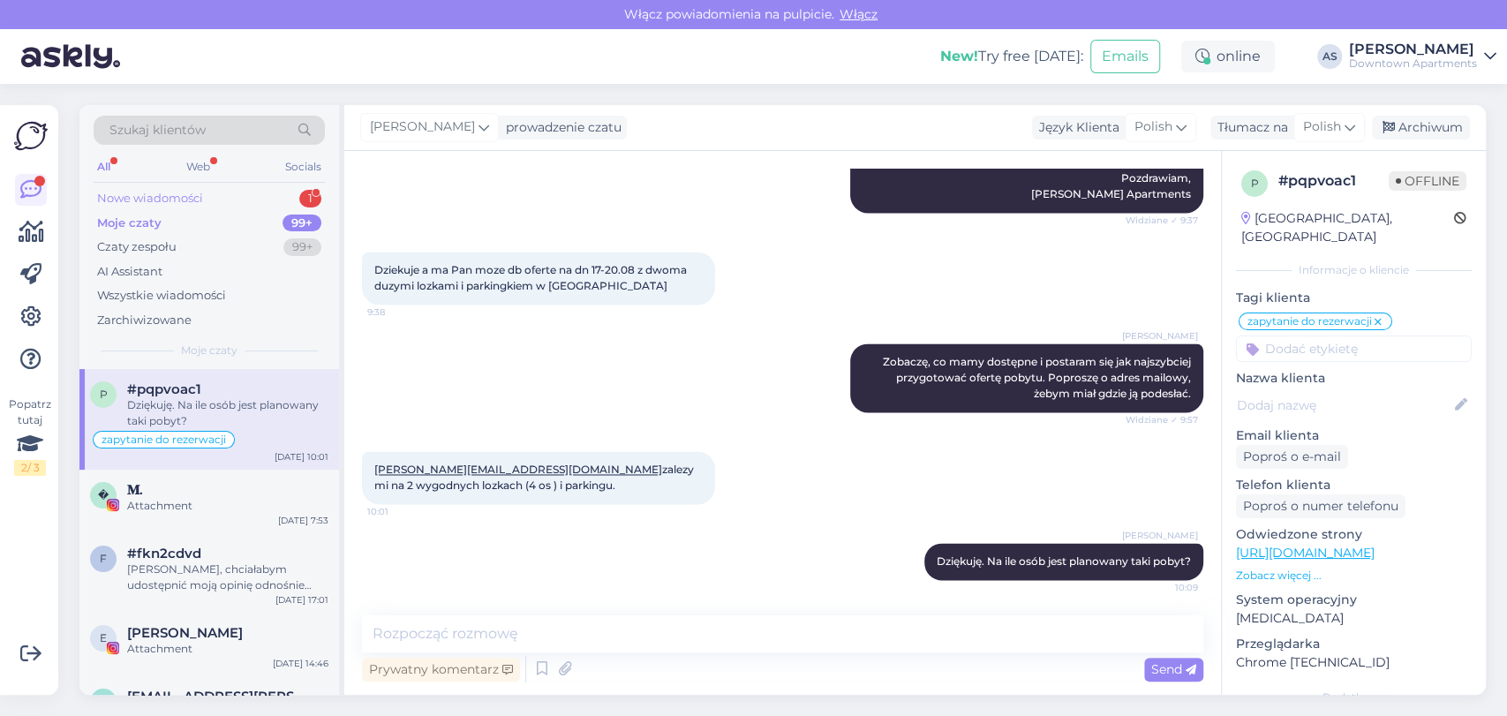
drag, startPoint x: 250, startPoint y: 199, endPoint x: 244, endPoint y: 207, distance: 10.3
click at [244, 207] on div "Nowe wiadomości 1" at bounding box center [209, 198] width 231 height 25
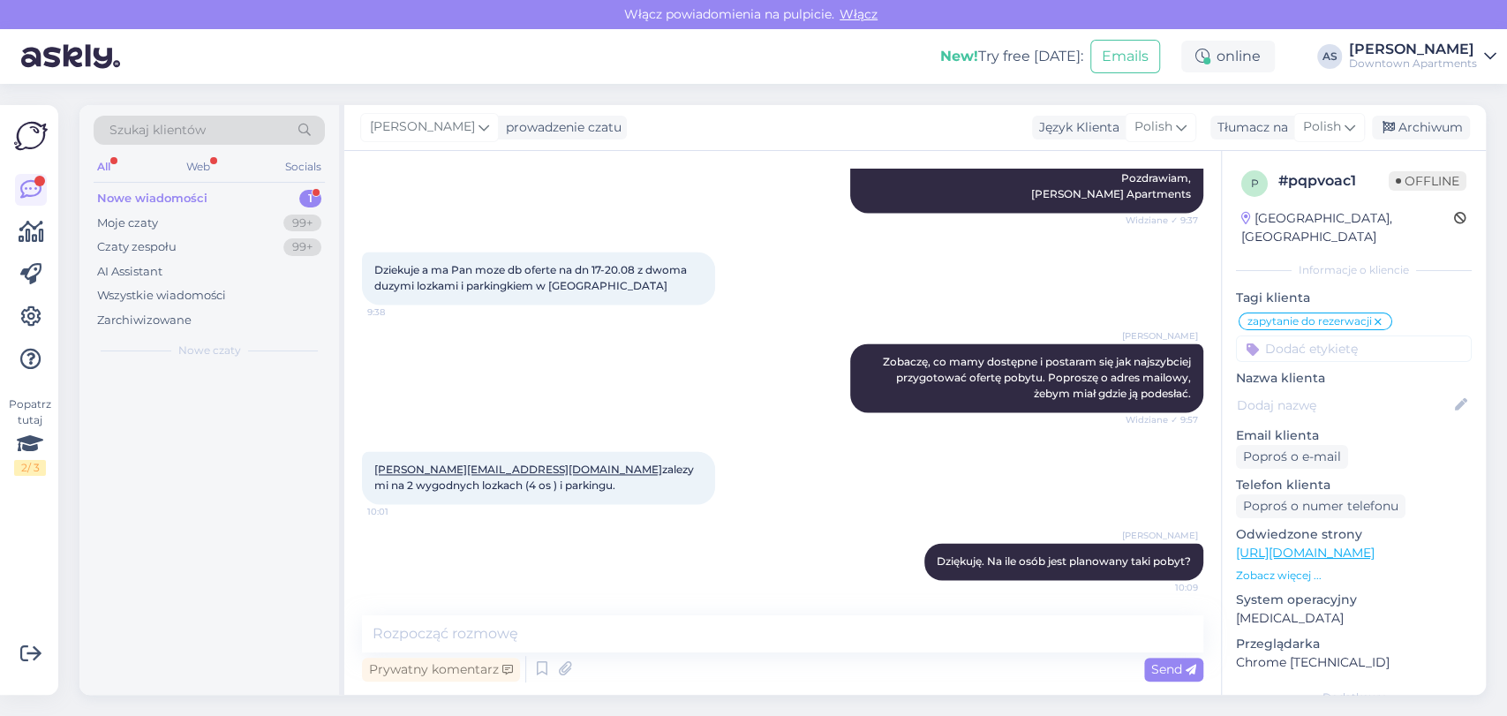
click at [244, 207] on div "Nowe wiadomości 1" at bounding box center [209, 198] width 231 height 25
click at [218, 395] on span "[EMAIL_ADDRESS][DOMAIN_NAME]" at bounding box center [219, 389] width 184 height 16
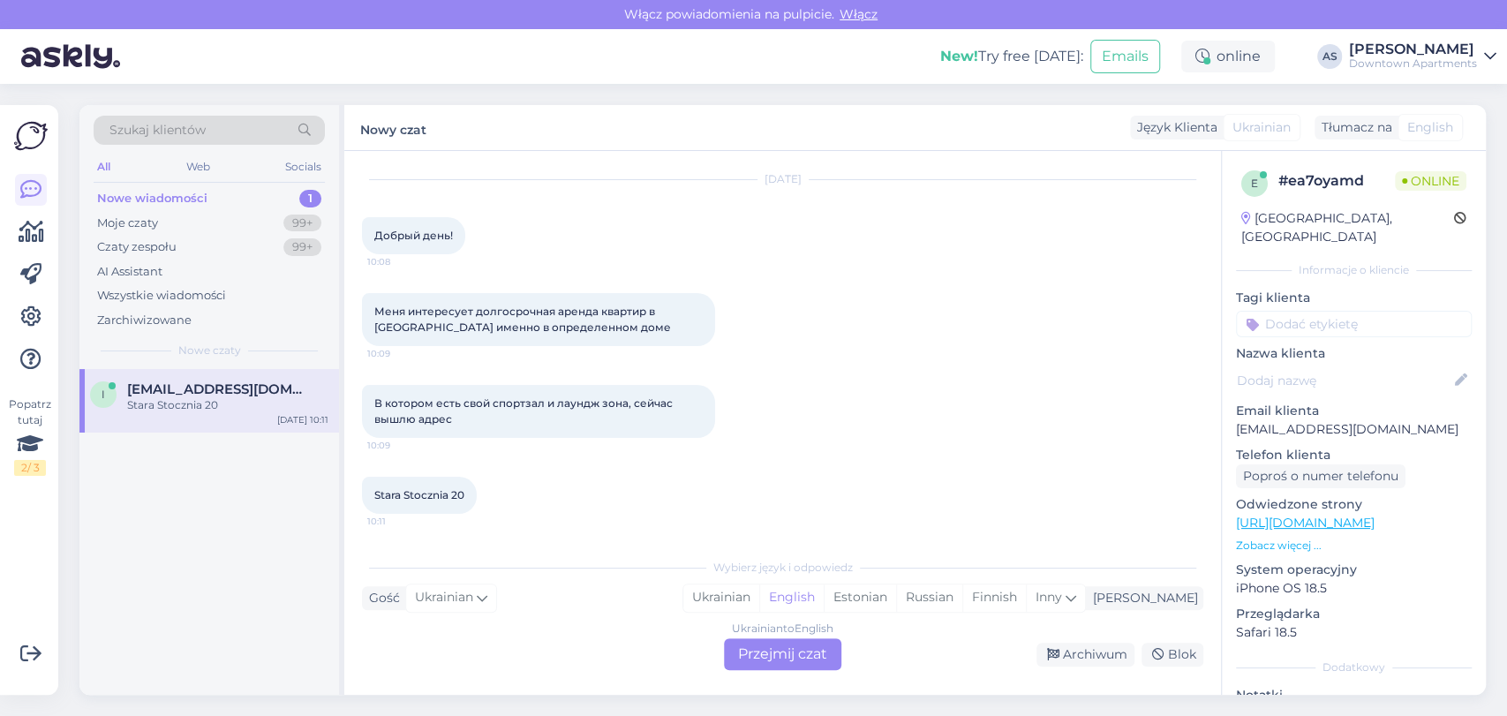
scroll to position [45, 0]
click at [797, 654] on div "Ukrainian to English Przejmij czat" at bounding box center [782, 654] width 117 height 32
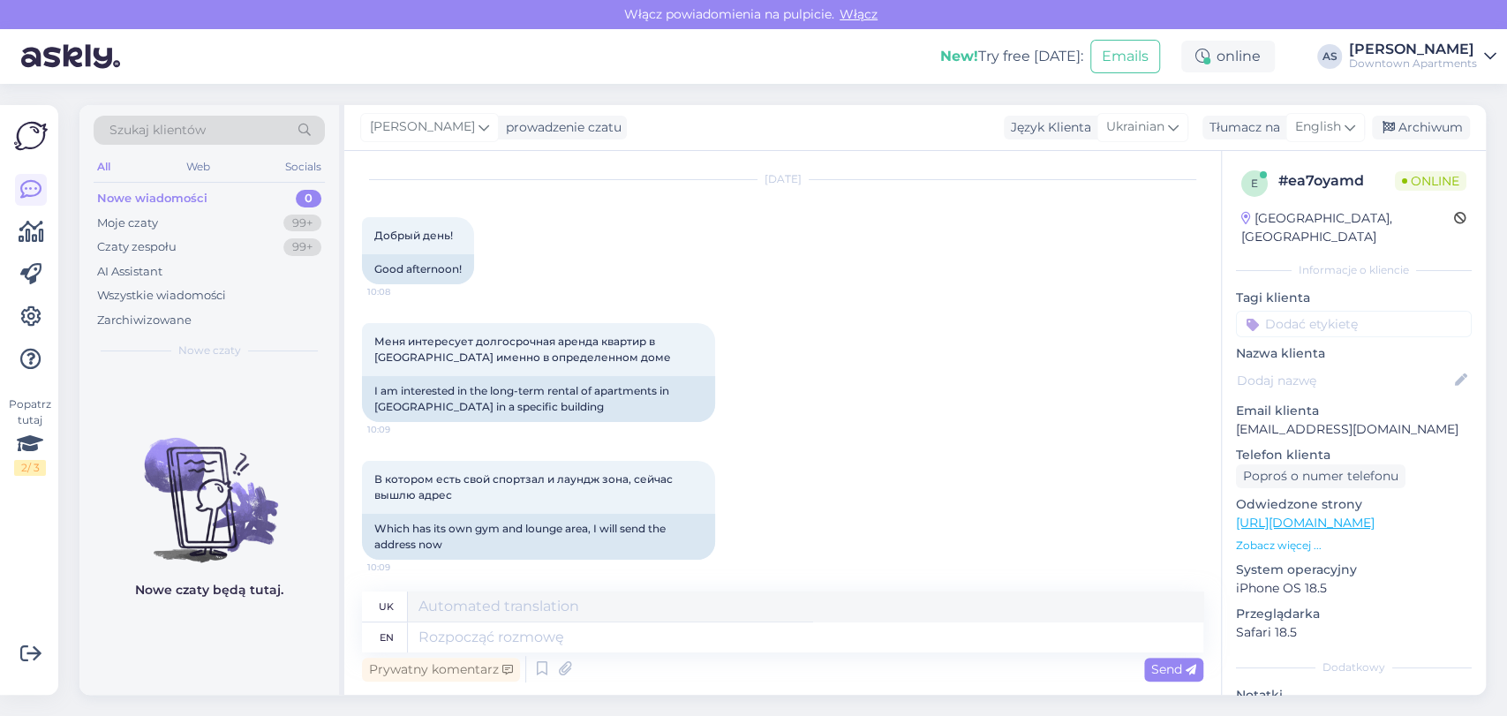
click at [805, 574] on div "В котором есть свой спортзал и лаундж зона, сейчас вышлю адрес 10:09 Which has …" at bounding box center [782, 510] width 841 height 138
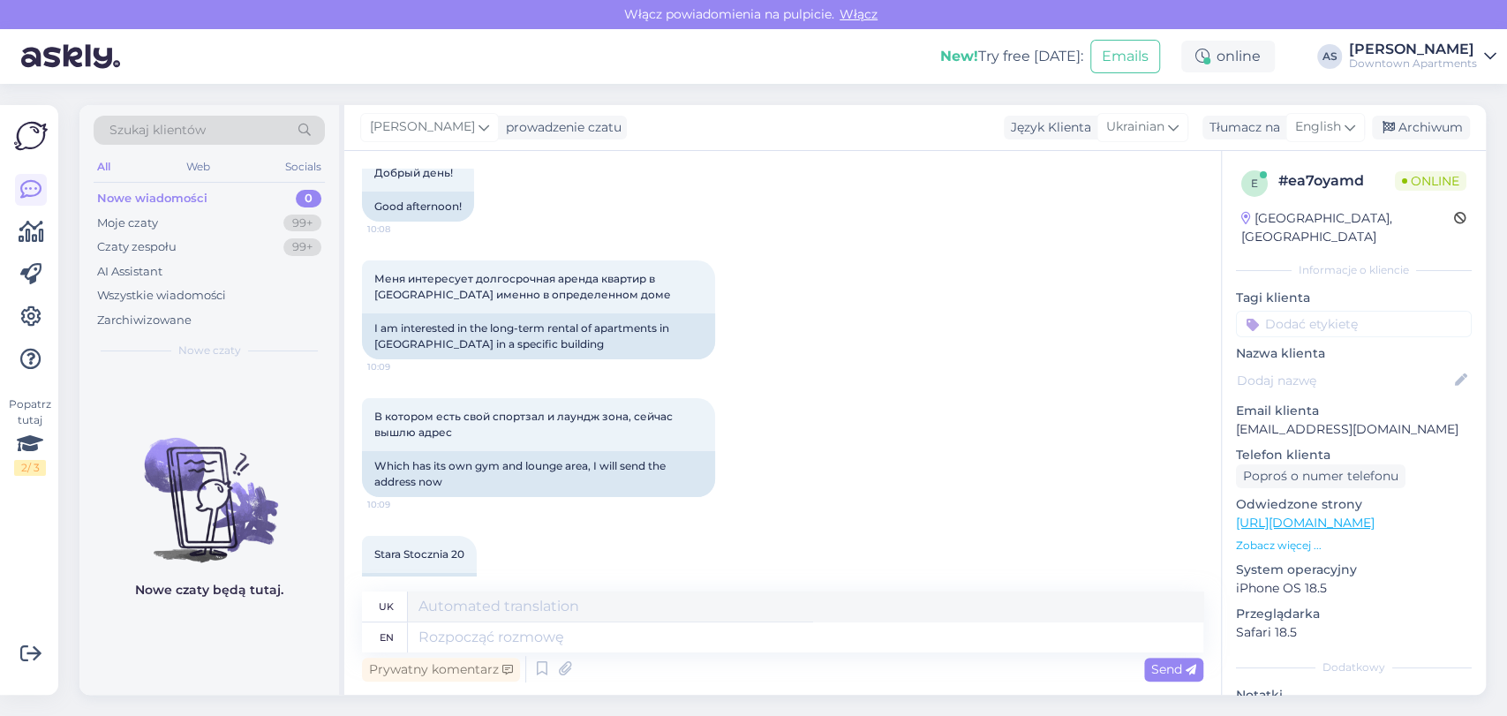
scroll to position [154, 0]
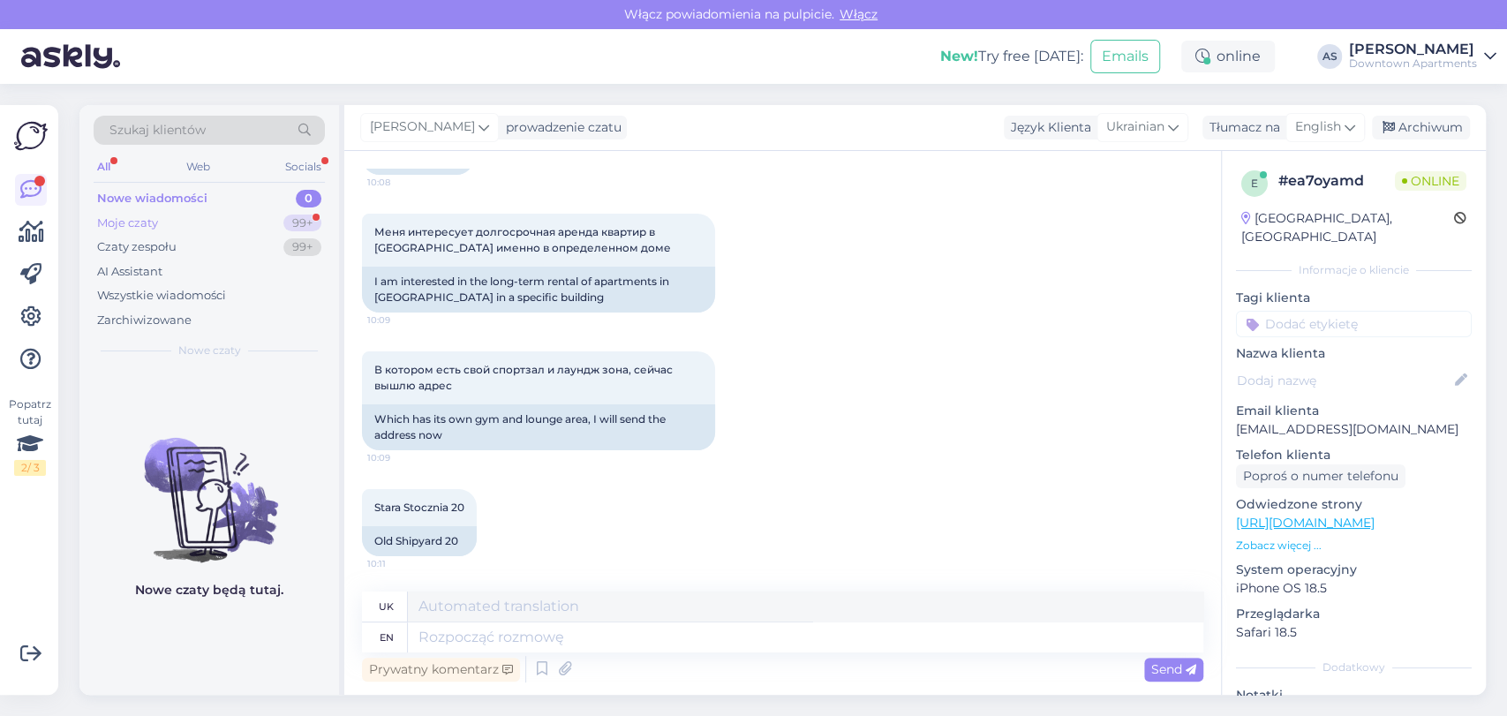
click at [264, 212] on div "Moje czaty 99+" at bounding box center [209, 223] width 231 height 25
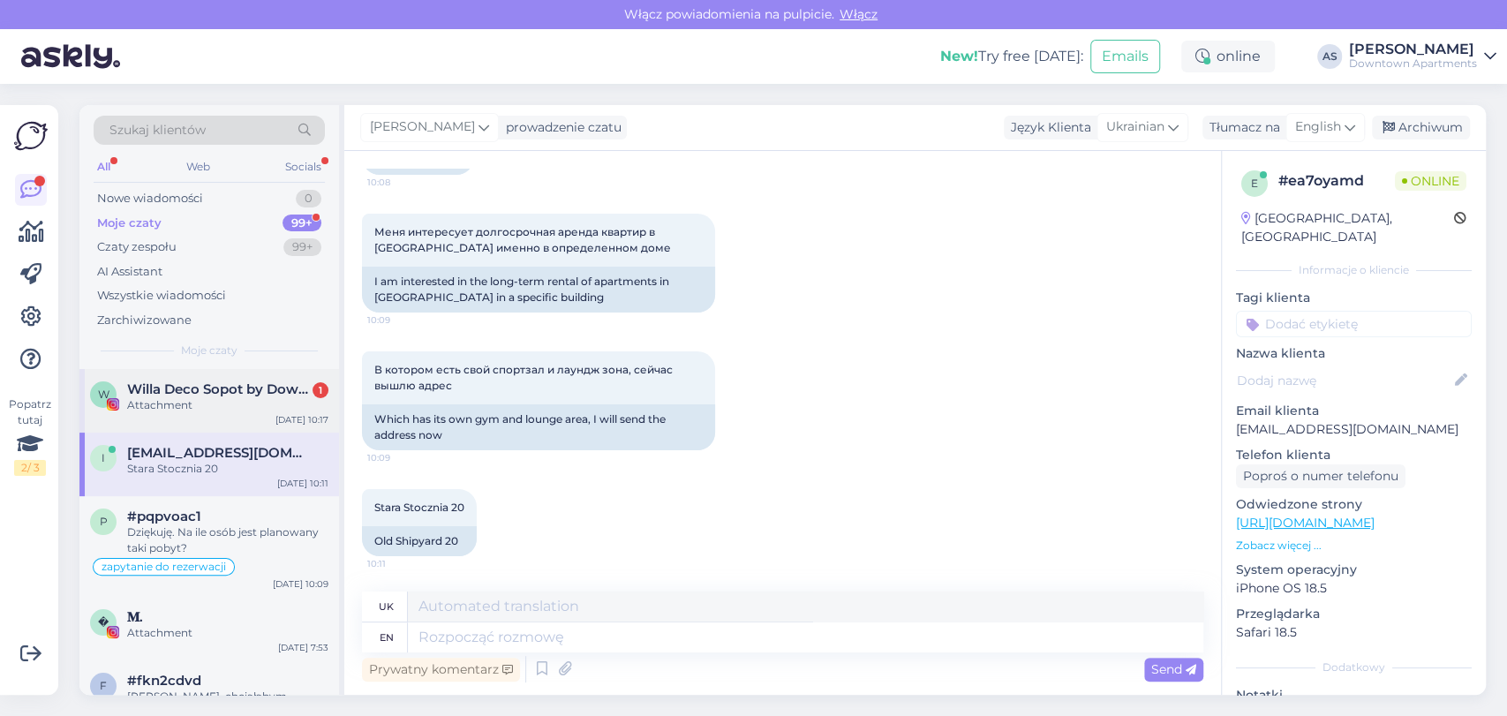
click at [295, 402] on div "Attachment" at bounding box center [227, 405] width 201 height 16
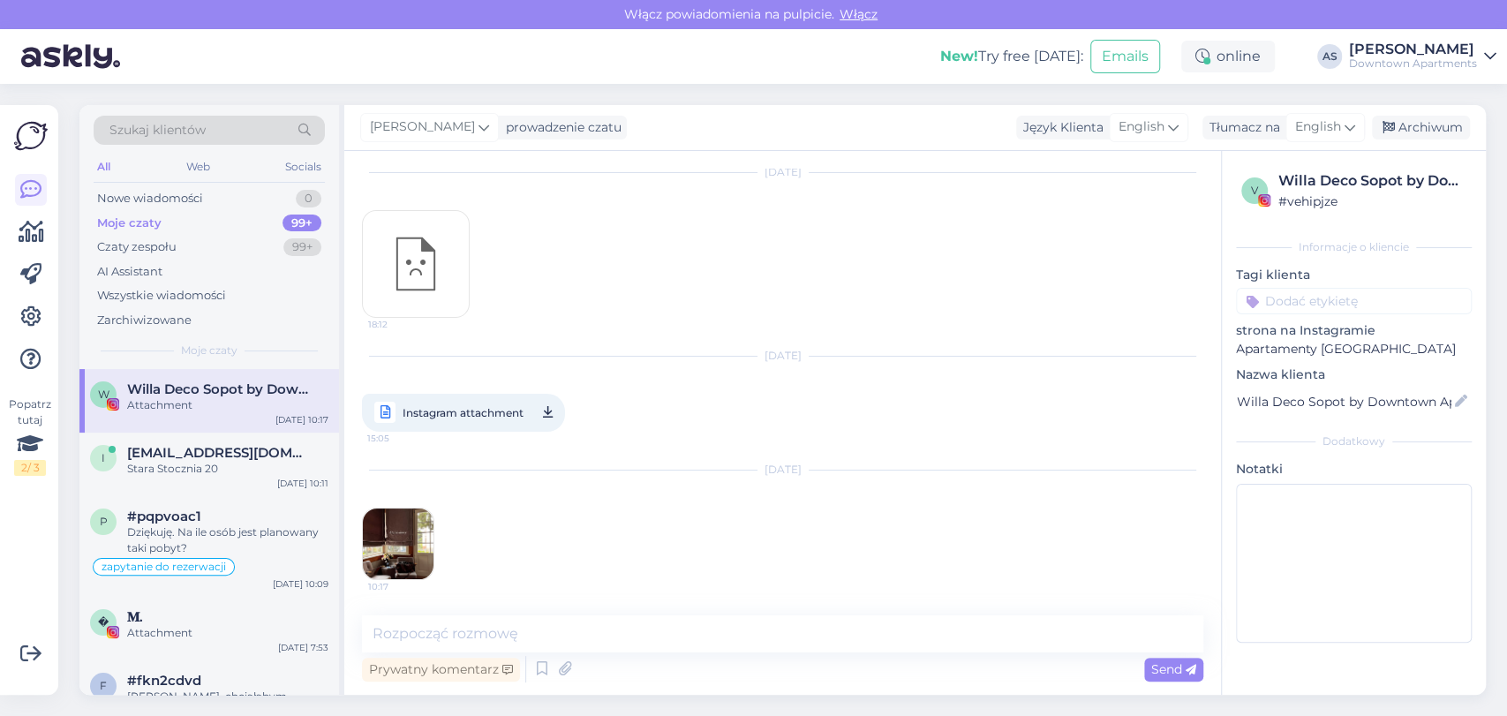
scroll to position [0, 0]
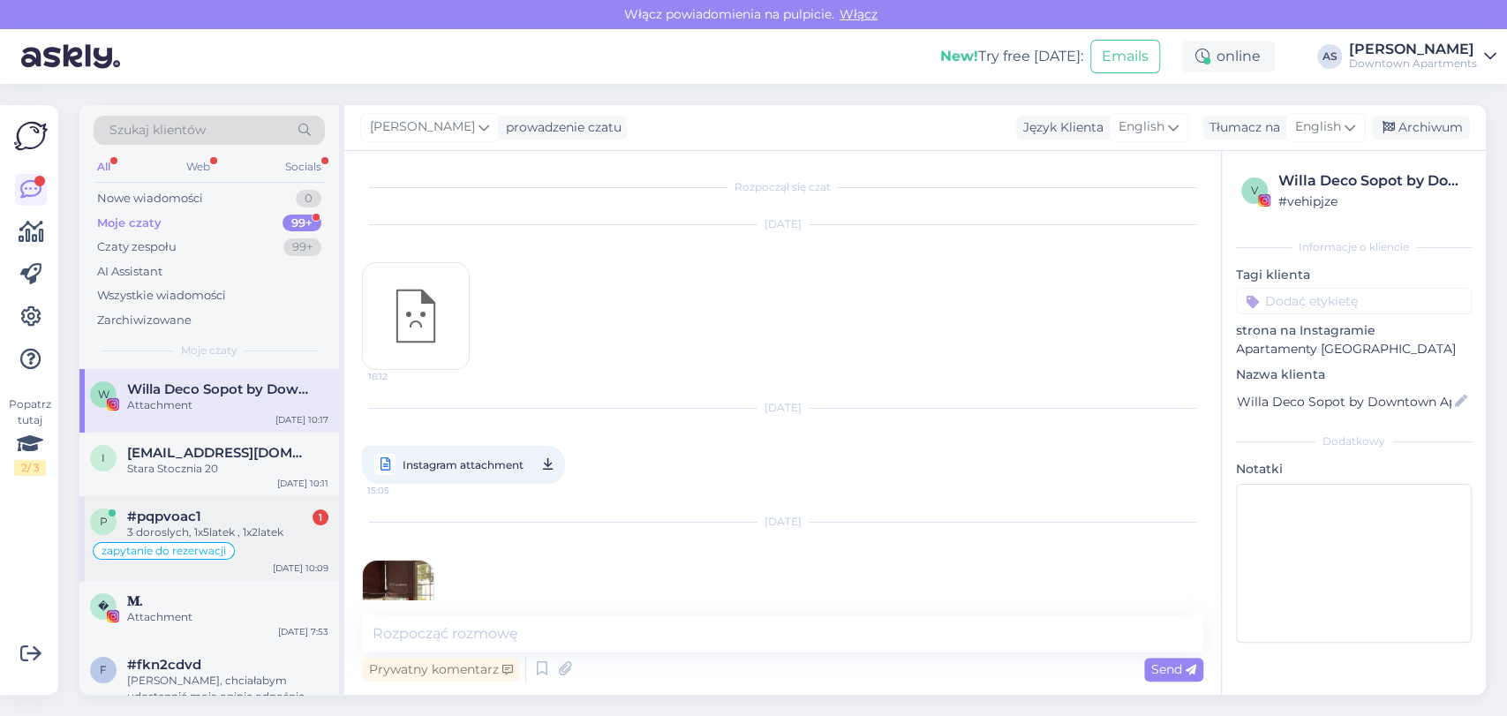
click at [150, 540] on div "zapytanie do rezerwacji" at bounding box center [209, 550] width 238 height 21
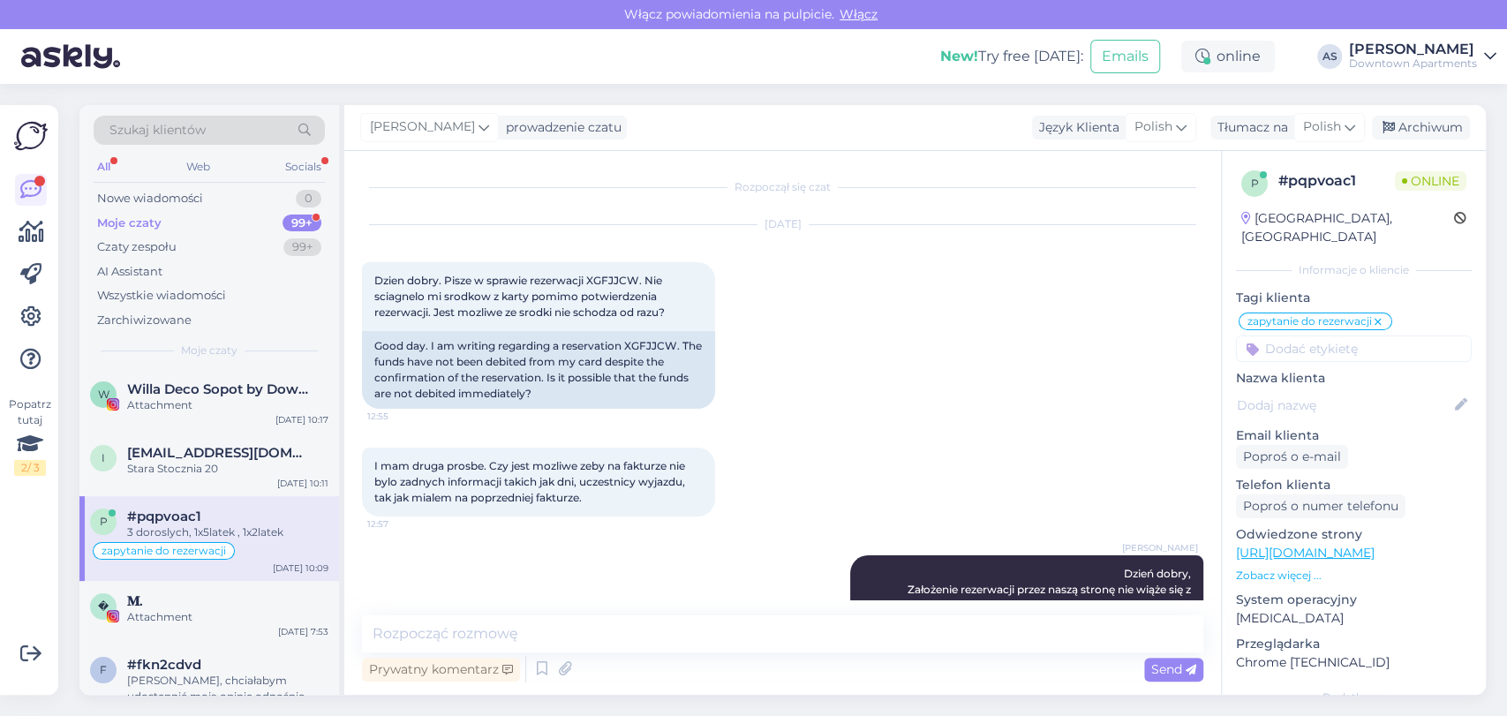
scroll to position [1928, 0]
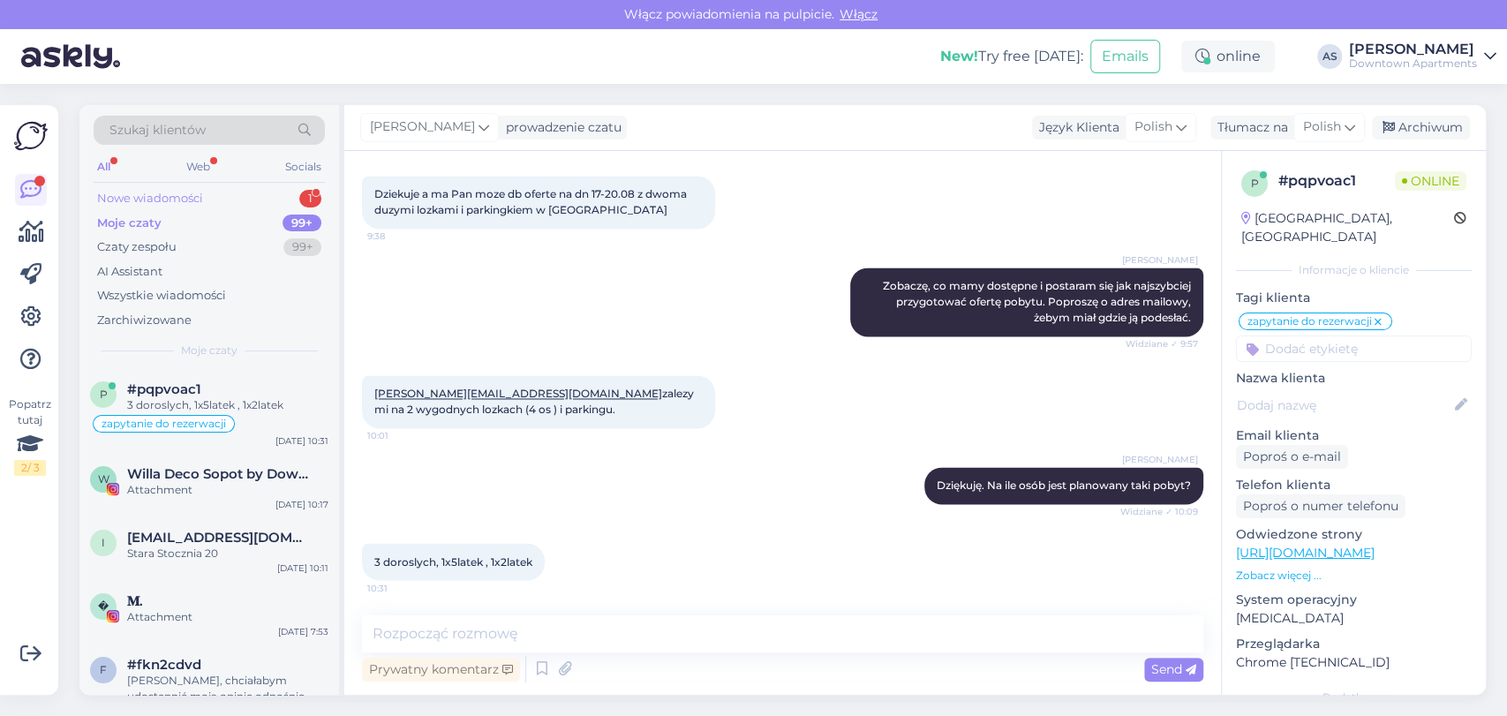
click at [151, 201] on div "Nowe wiadomości" at bounding box center [150, 199] width 106 height 18
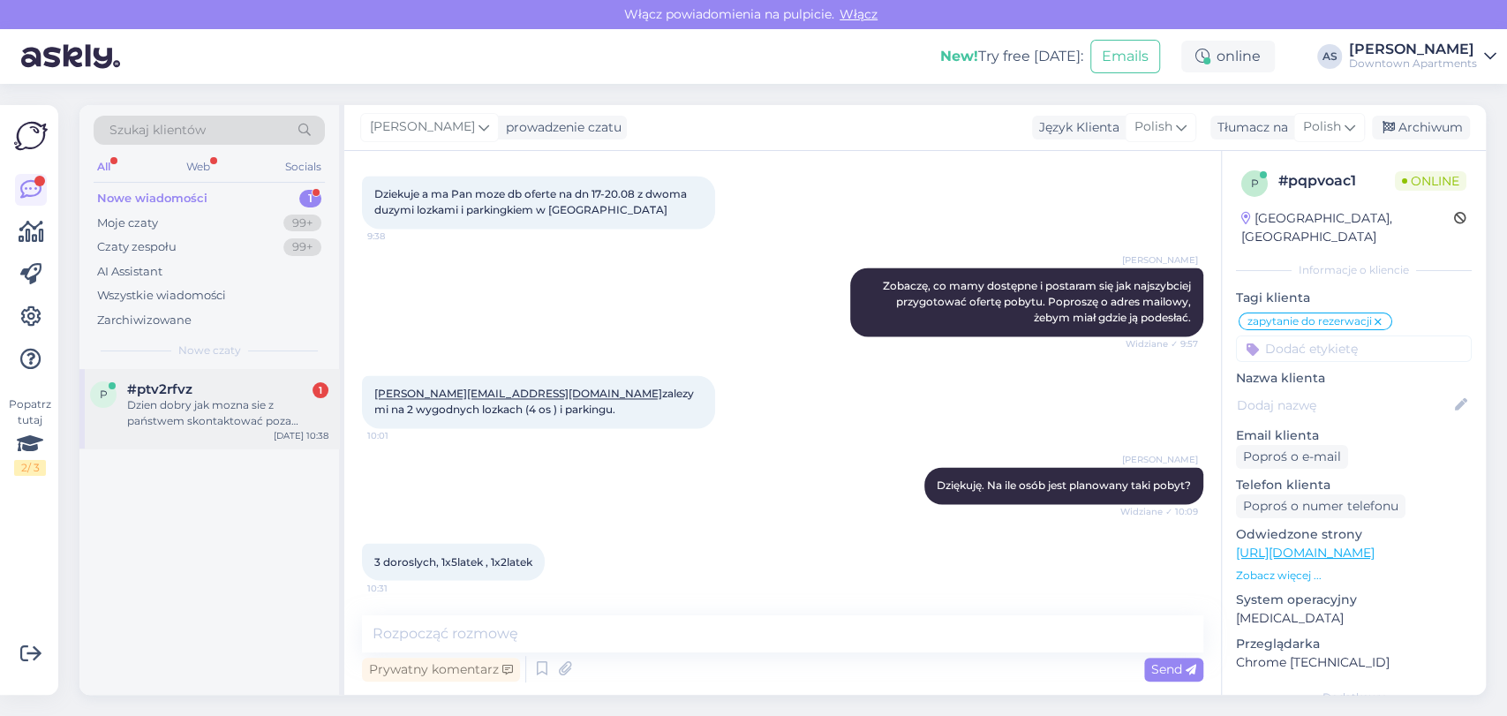
click at [191, 386] on span "#ptv2rfvz" at bounding box center [159, 389] width 65 height 16
